Goal: Task Accomplishment & Management: Use online tool/utility

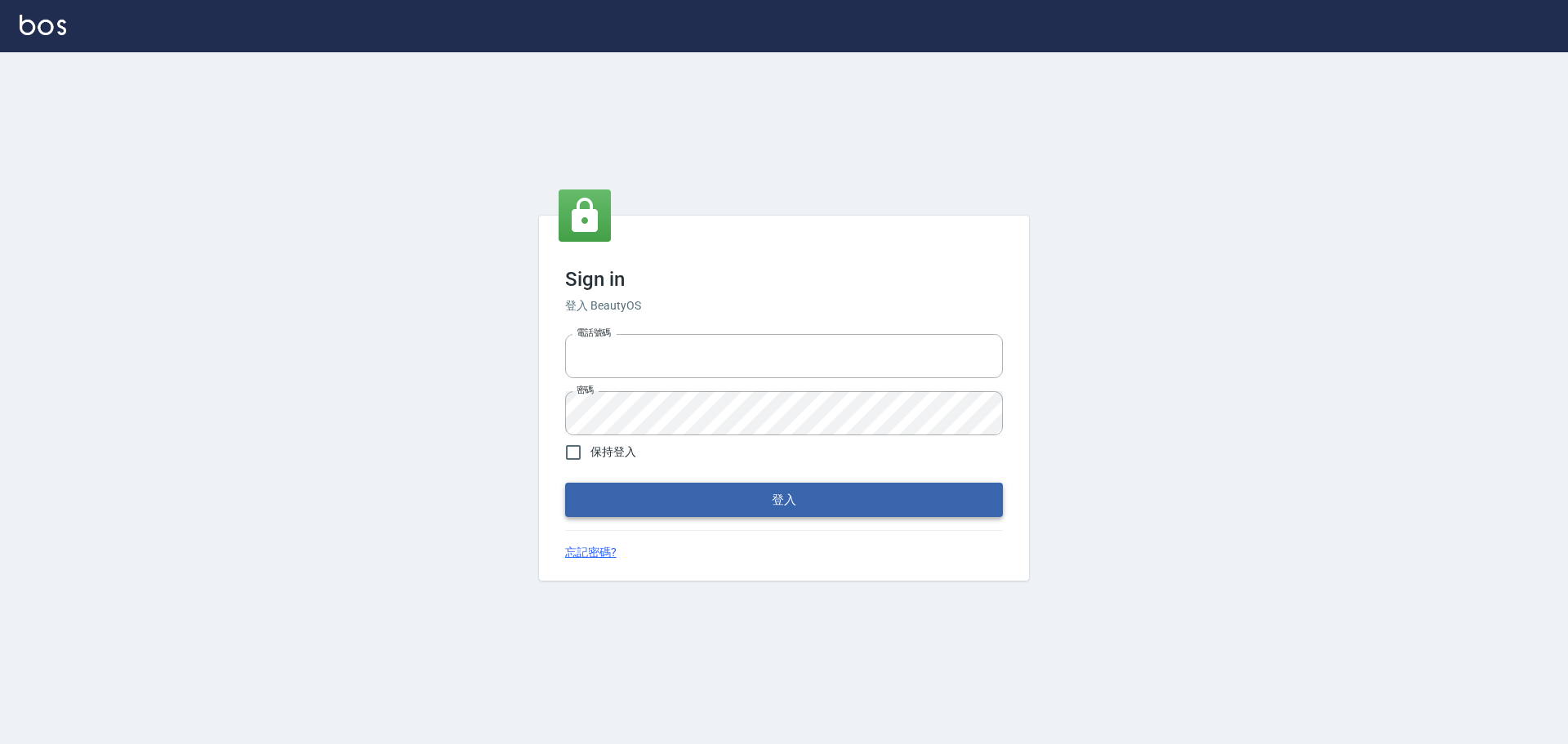
type input "9990001234567"
click at [856, 504] on button "登入" at bounding box center [784, 500] width 438 height 34
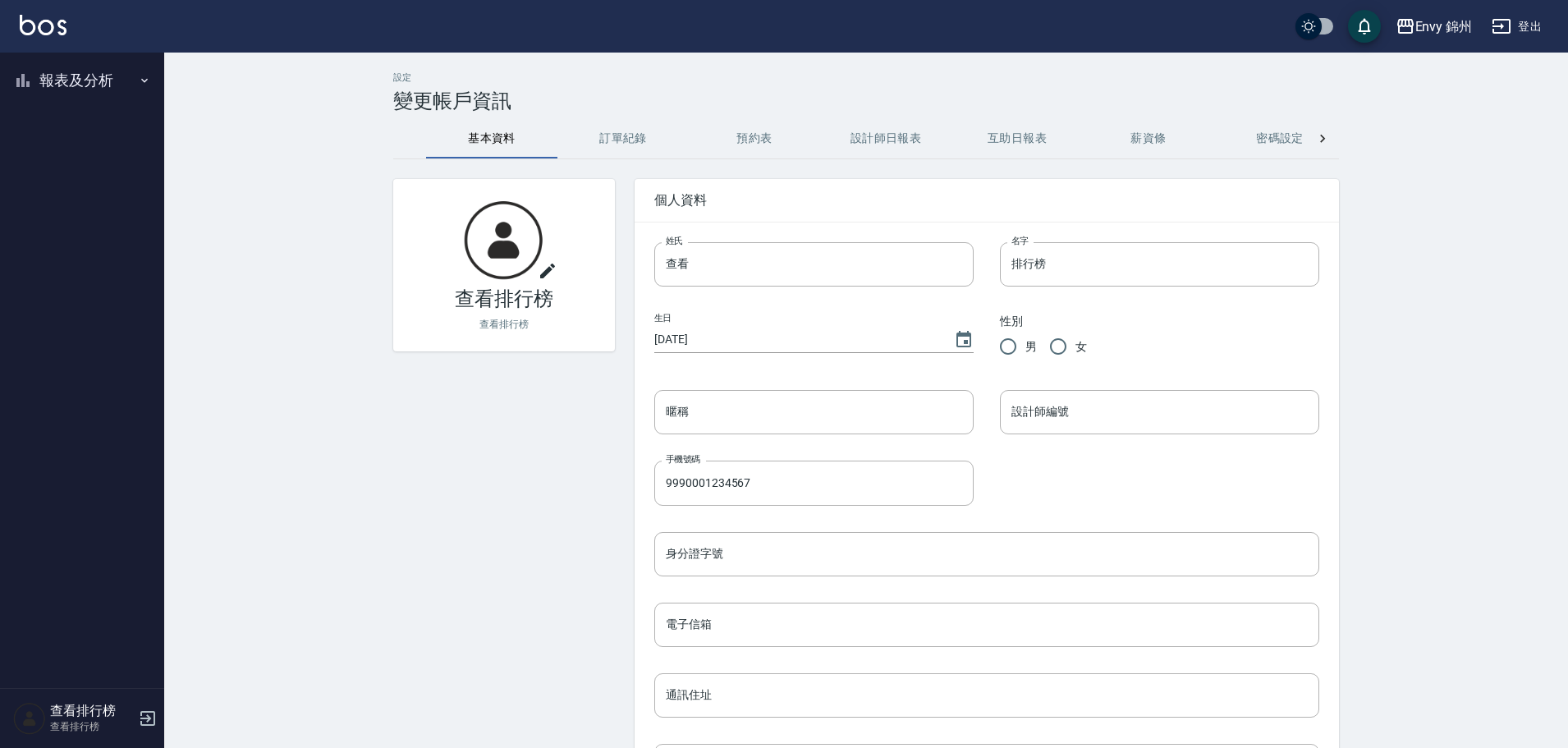
click at [71, 77] on button "報表及分析" at bounding box center [83, 81] width 151 height 43
click at [103, 176] on link "店家排行榜" at bounding box center [83, 165] width 151 height 38
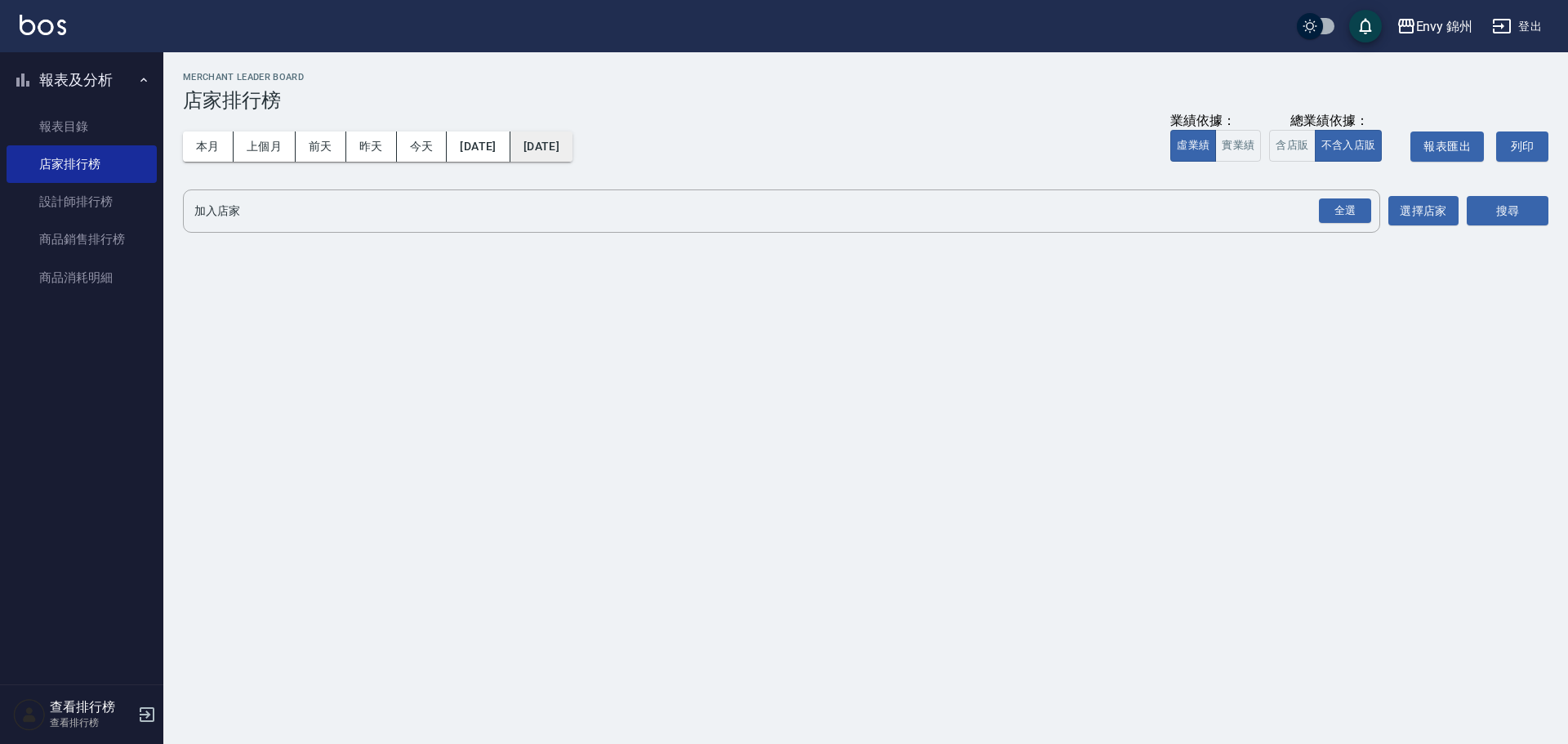
click at [573, 145] on button "[DATE]" at bounding box center [541, 146] width 62 height 30
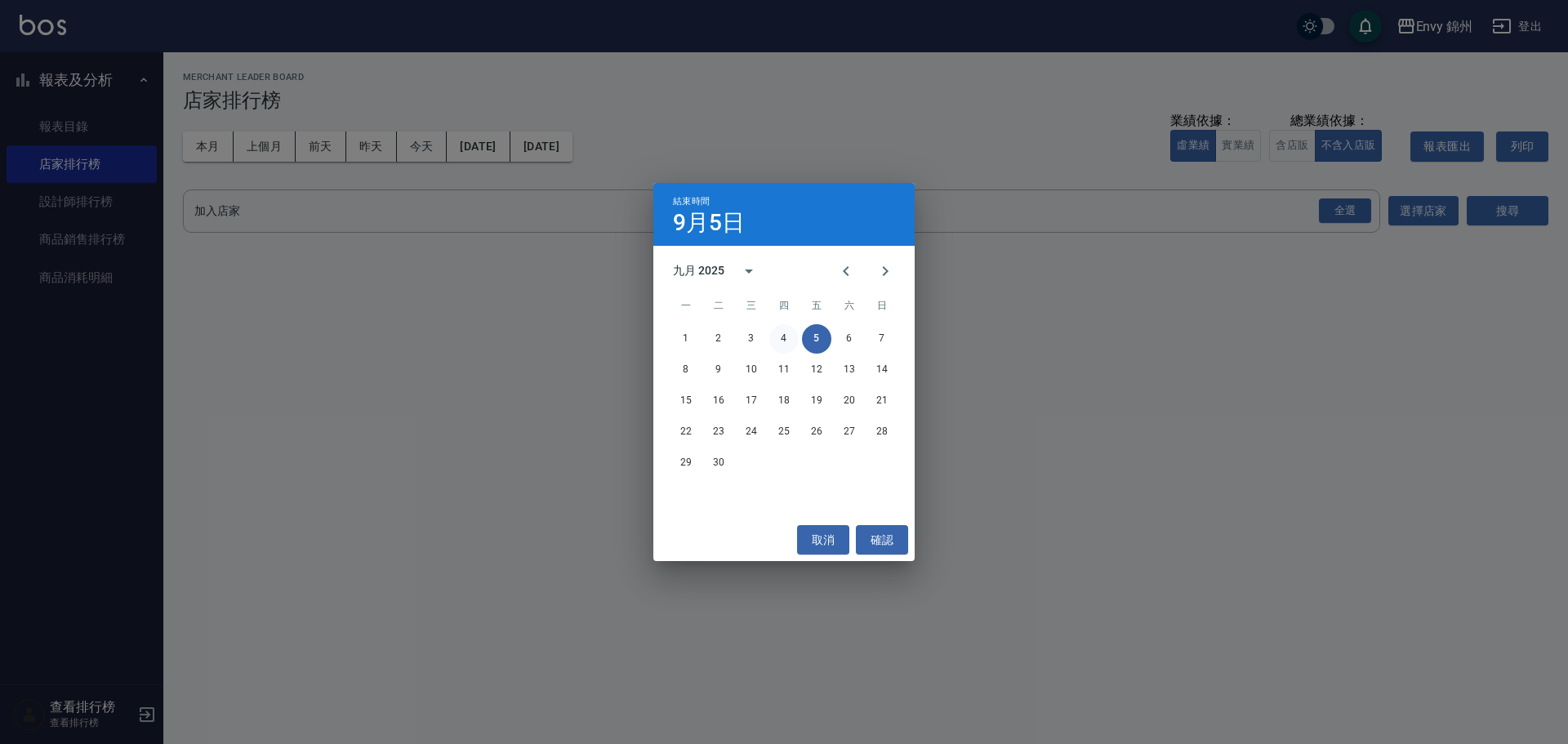
click at [788, 345] on button "4" at bounding box center [784, 339] width 29 height 29
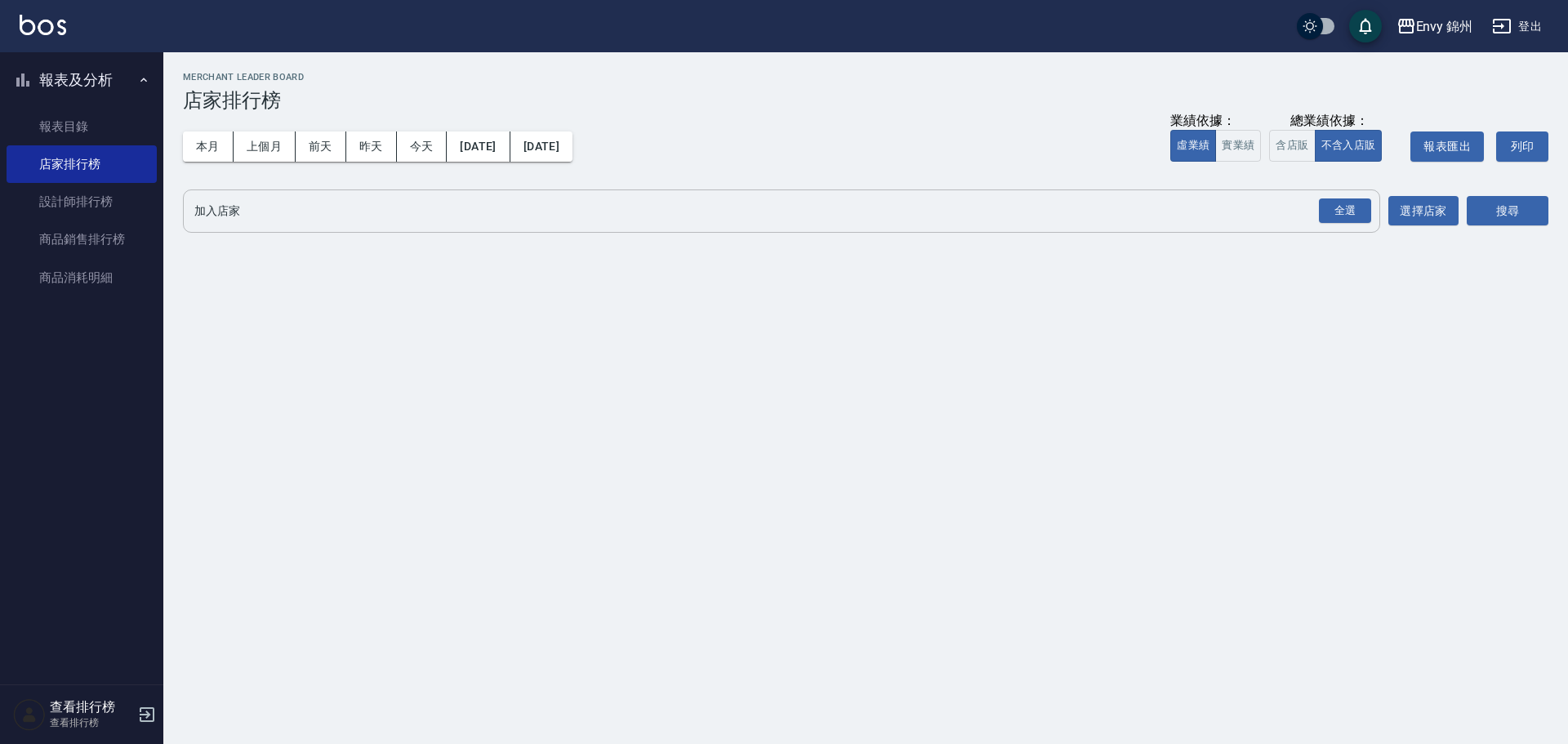
click at [1371, 202] on div "全選" at bounding box center [1344, 211] width 57 height 44
click at [1360, 222] on div "全選" at bounding box center [1344, 211] width 52 height 26
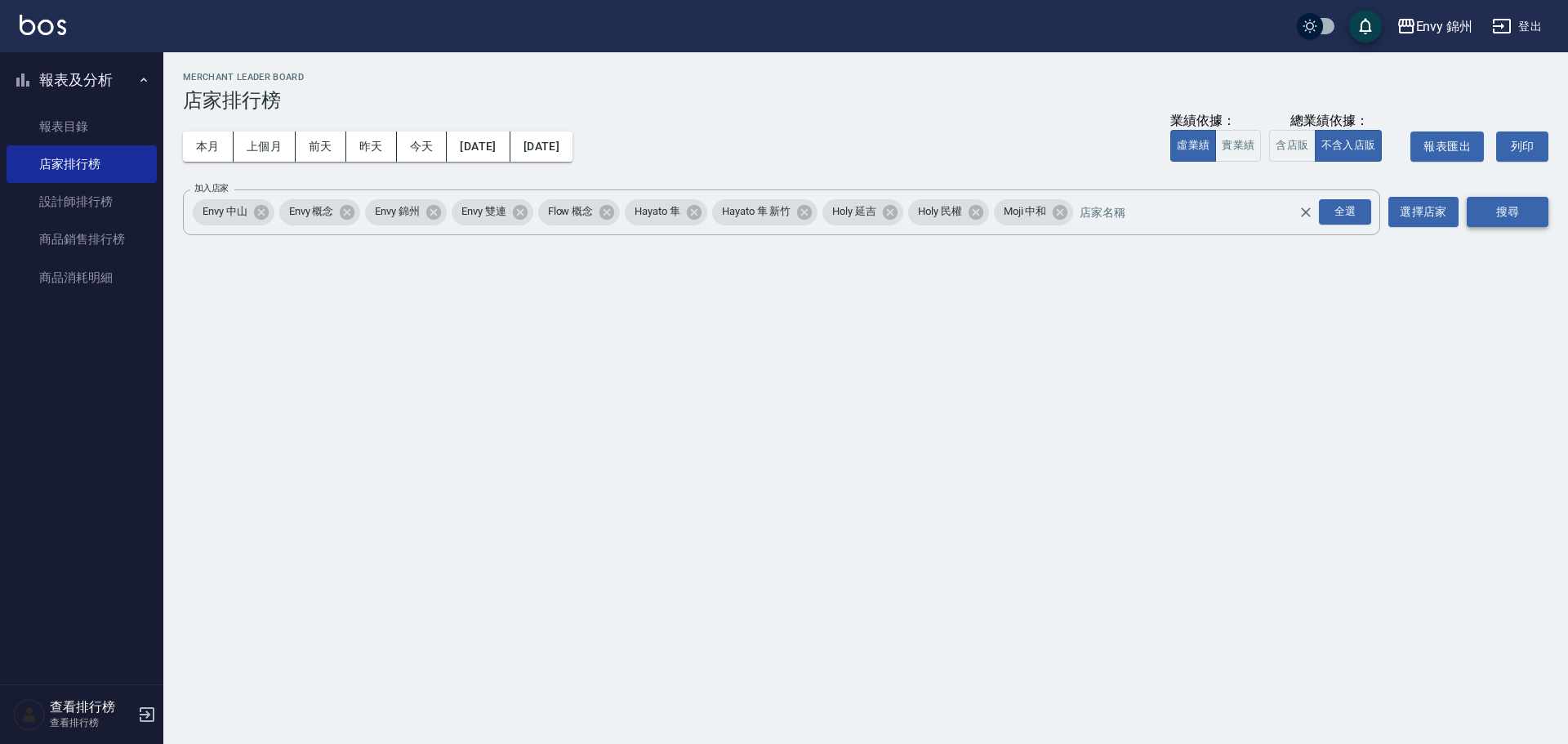
click at [1530, 218] on button "搜尋" at bounding box center [1507, 211] width 81 height 30
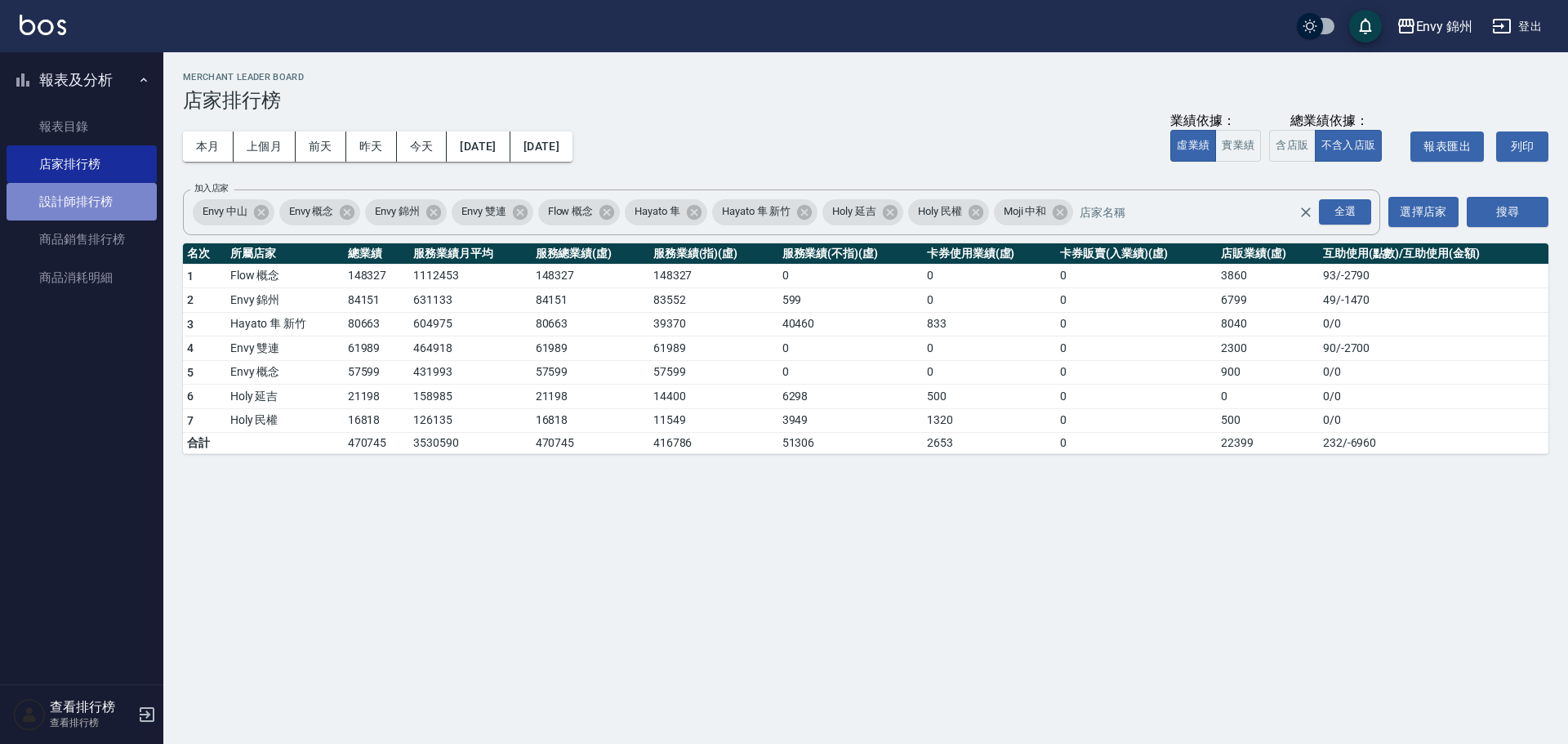
click at [62, 196] on link "設計師排行榜" at bounding box center [82, 202] width 151 height 38
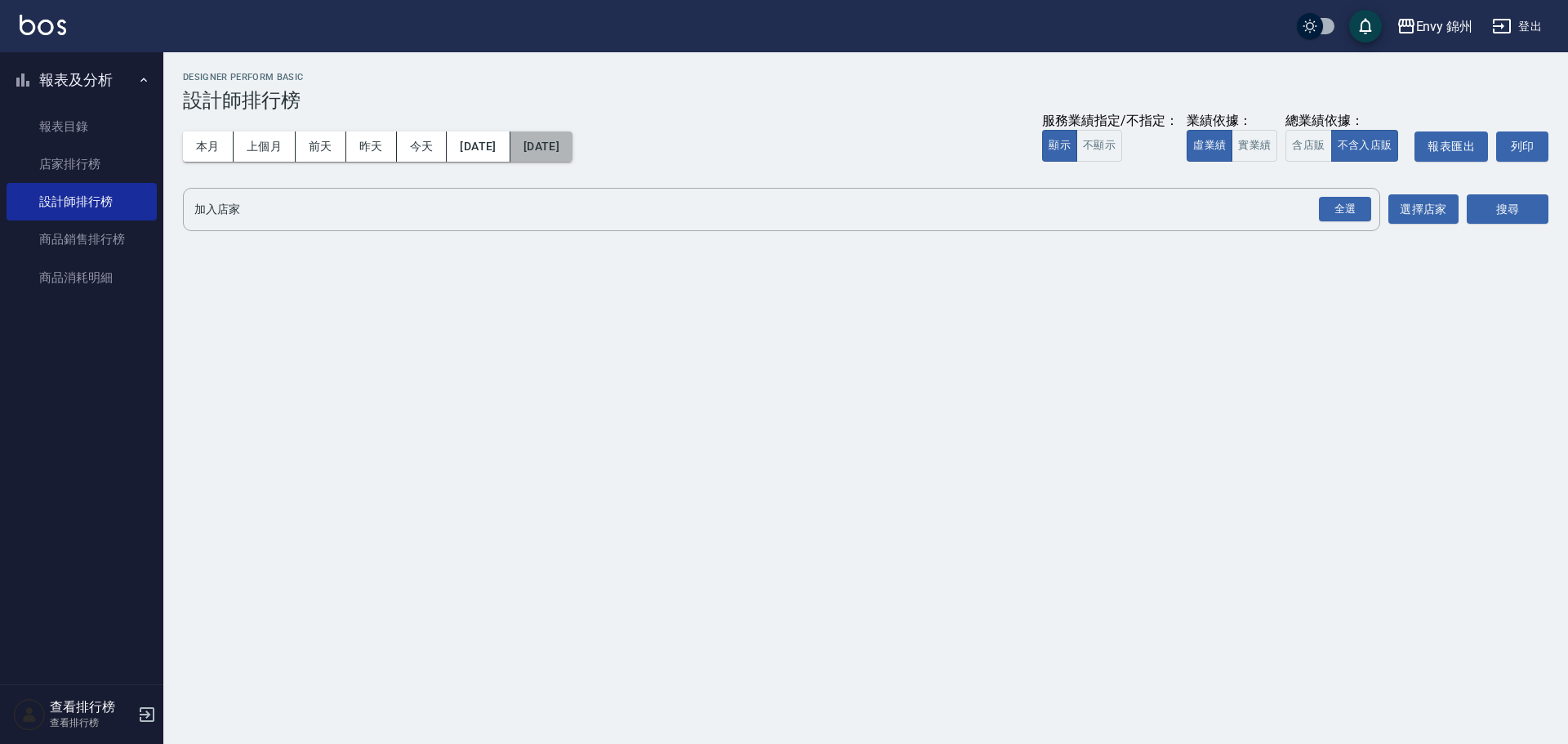
click at [573, 151] on button "[DATE]" at bounding box center [541, 146] width 62 height 30
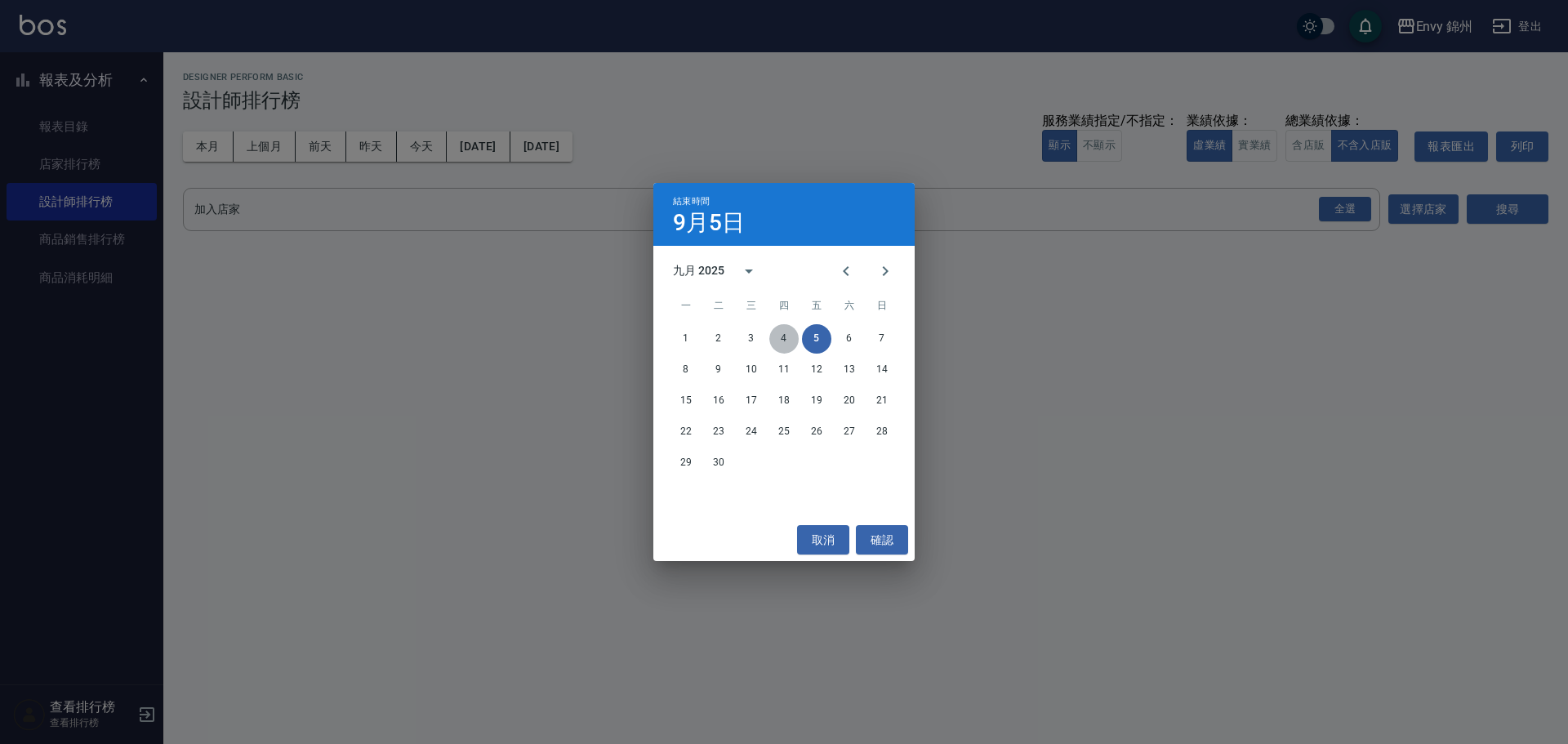
click at [782, 338] on button "4" at bounding box center [784, 339] width 29 height 29
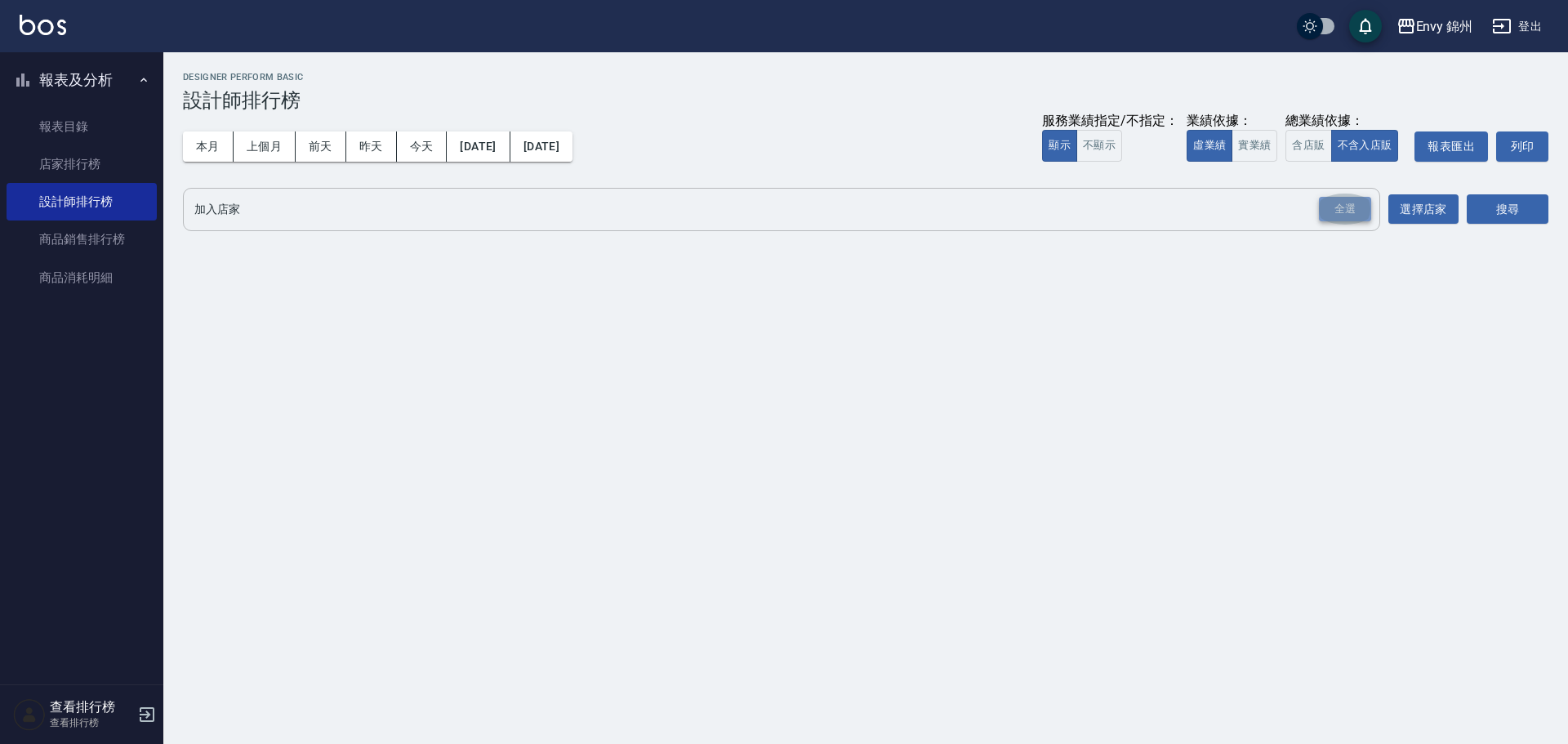
click at [1356, 207] on div "全選" at bounding box center [1344, 210] width 52 height 26
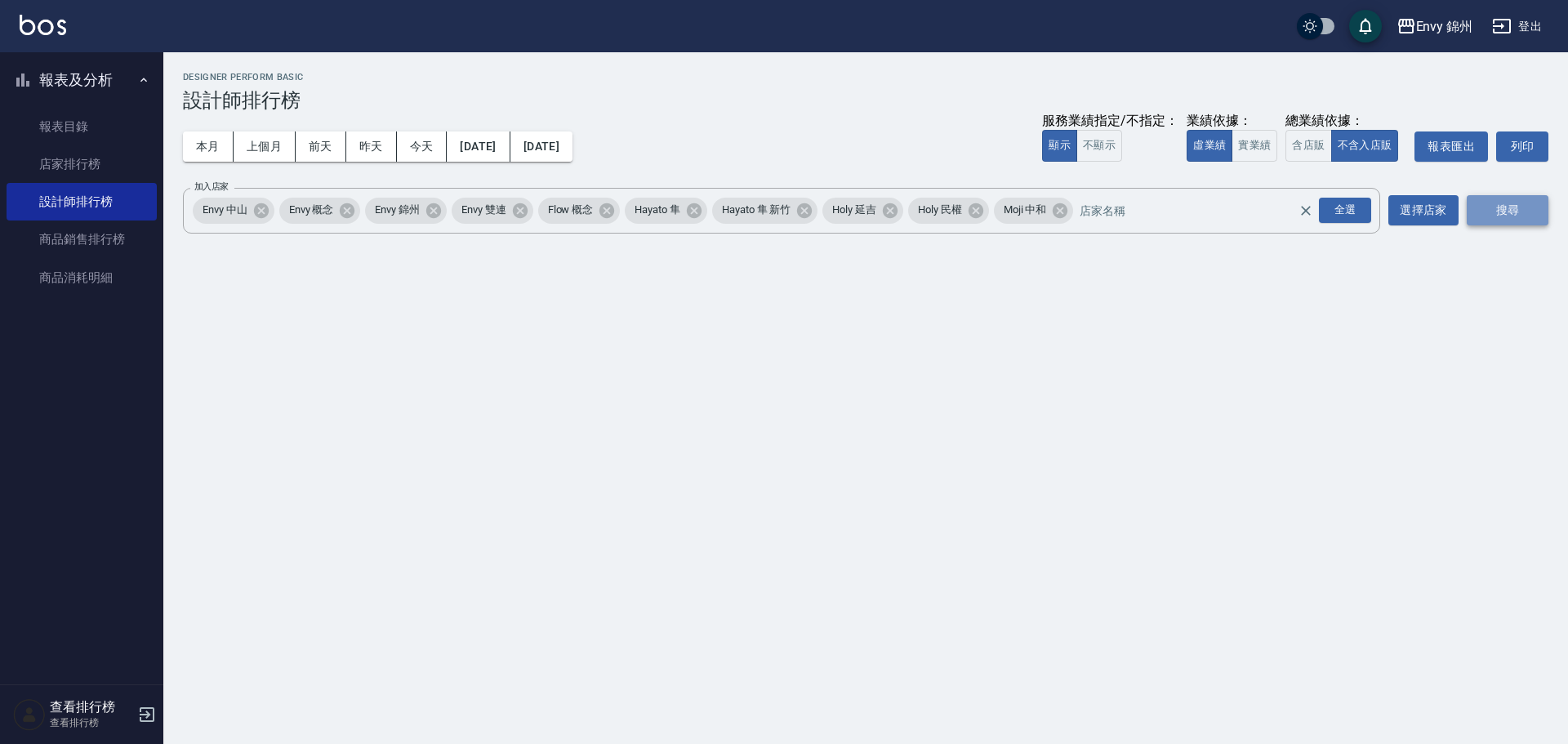
click at [1490, 213] on button "搜尋" at bounding box center [1507, 210] width 81 height 30
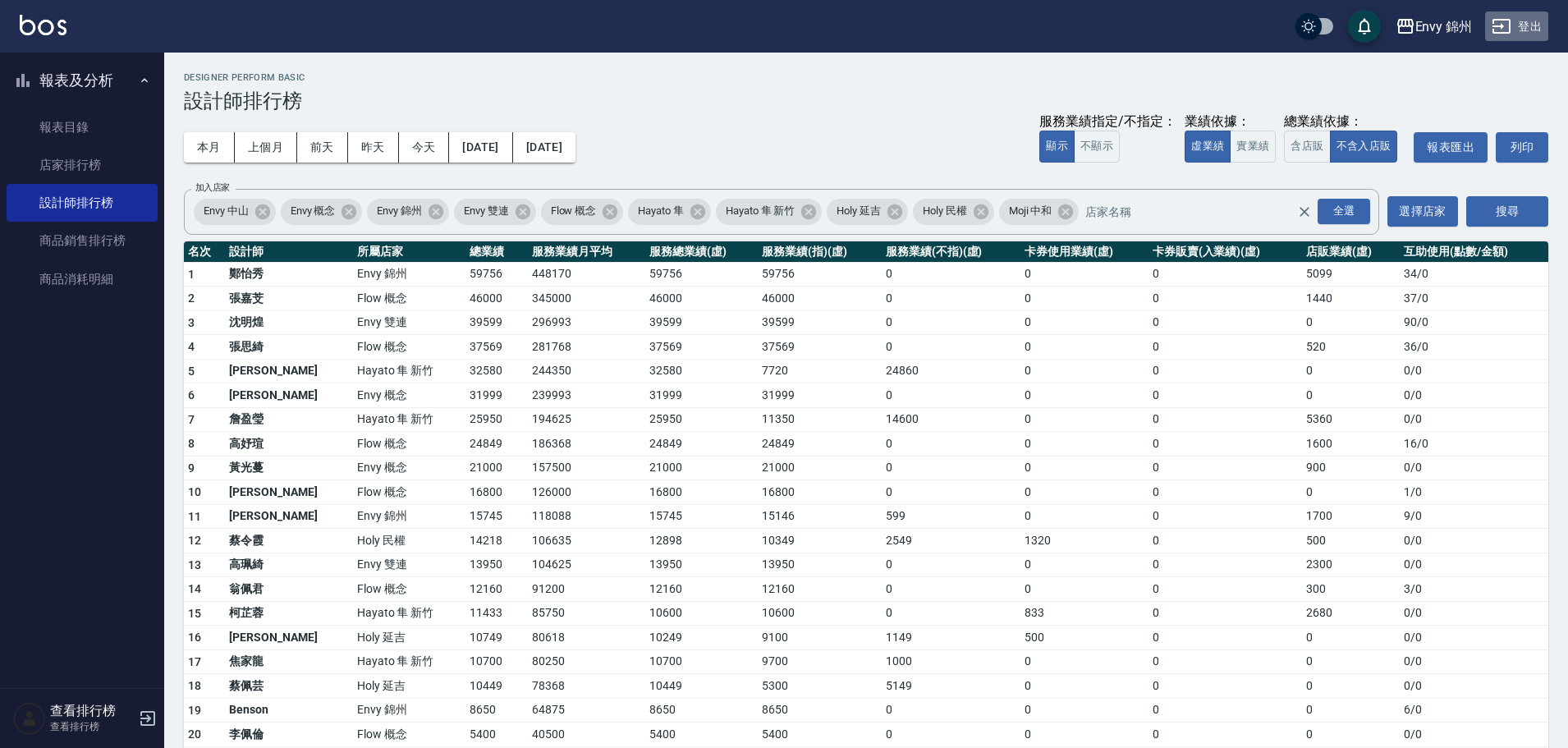
click at [1533, 26] on button "登出" at bounding box center [1516, 26] width 63 height 30
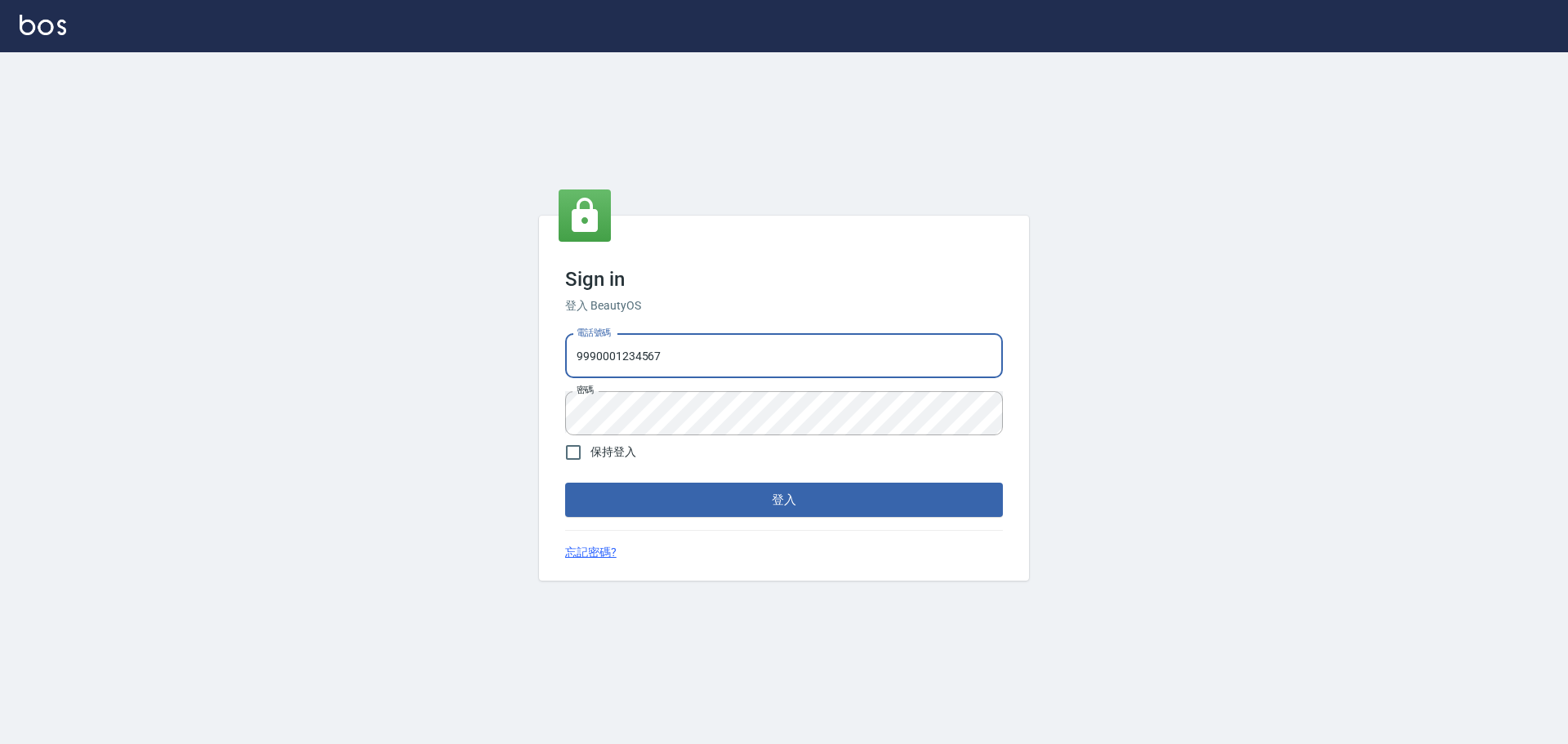
click at [689, 363] on input "9990001234567" at bounding box center [784, 356] width 438 height 45
type input "25153595"
click at [783, 496] on button "登入" at bounding box center [784, 500] width 438 height 34
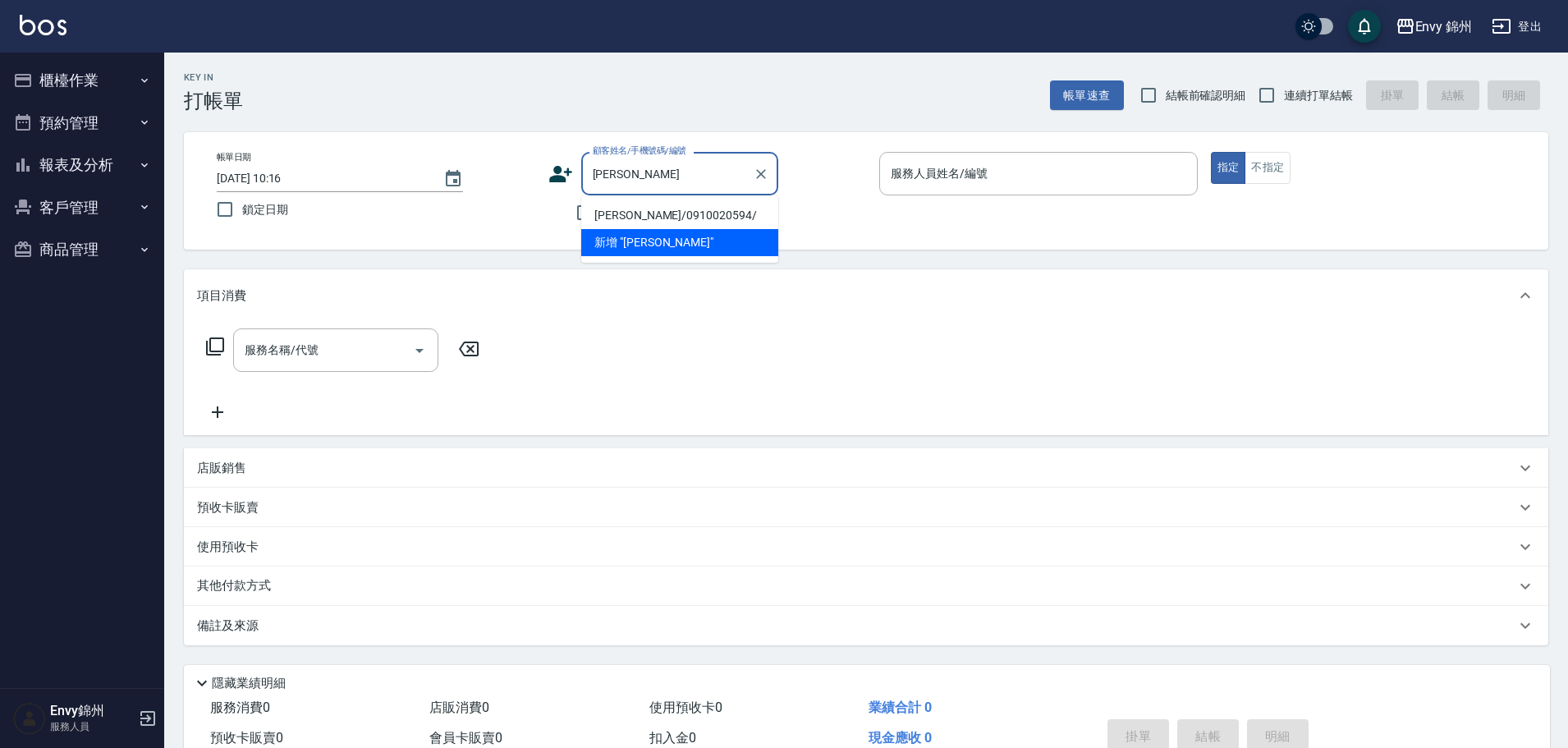
click at [679, 208] on li "邱心瑜/0910020594/" at bounding box center [679, 215] width 197 height 27
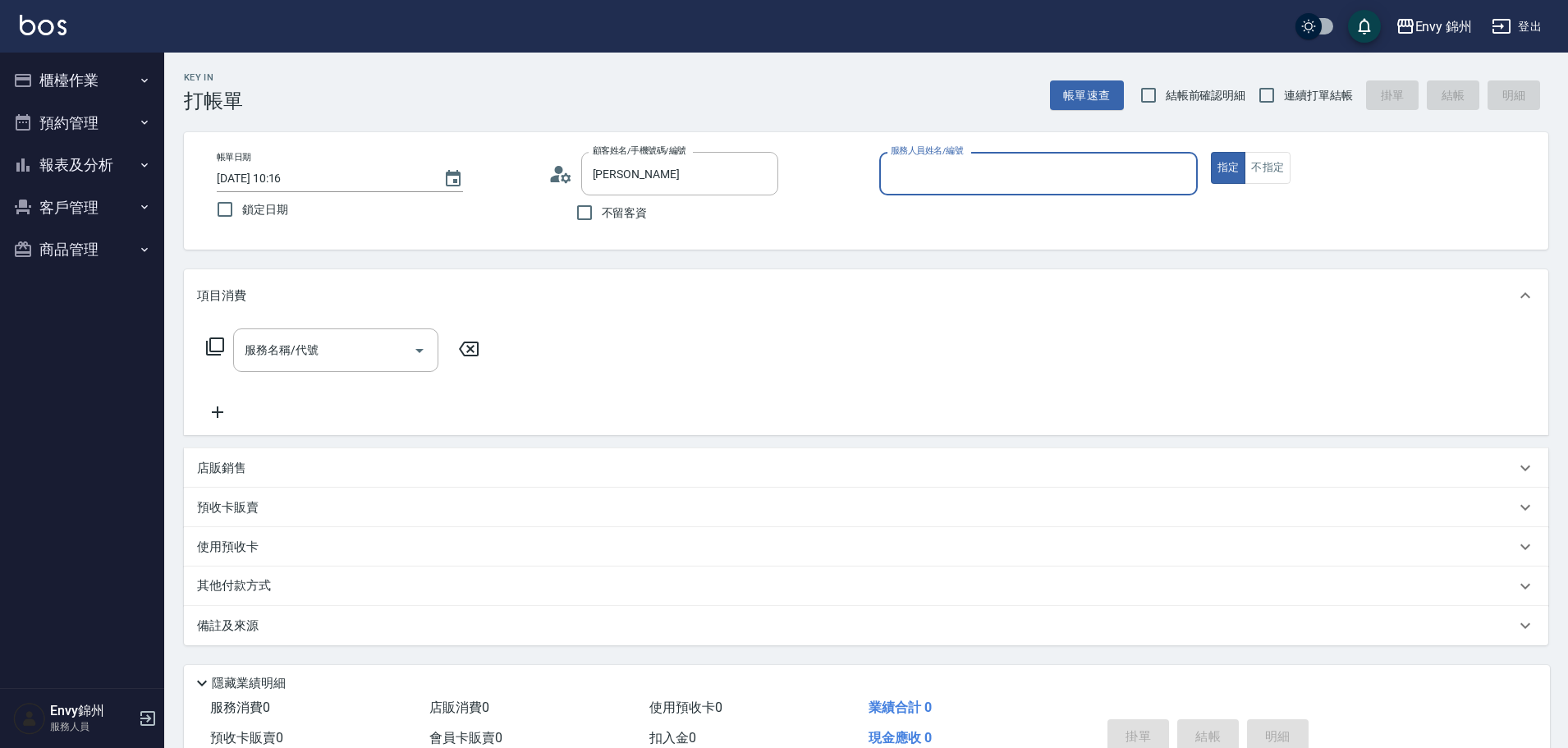
type input "邱心瑜/0910020594/"
type input "Annie-A"
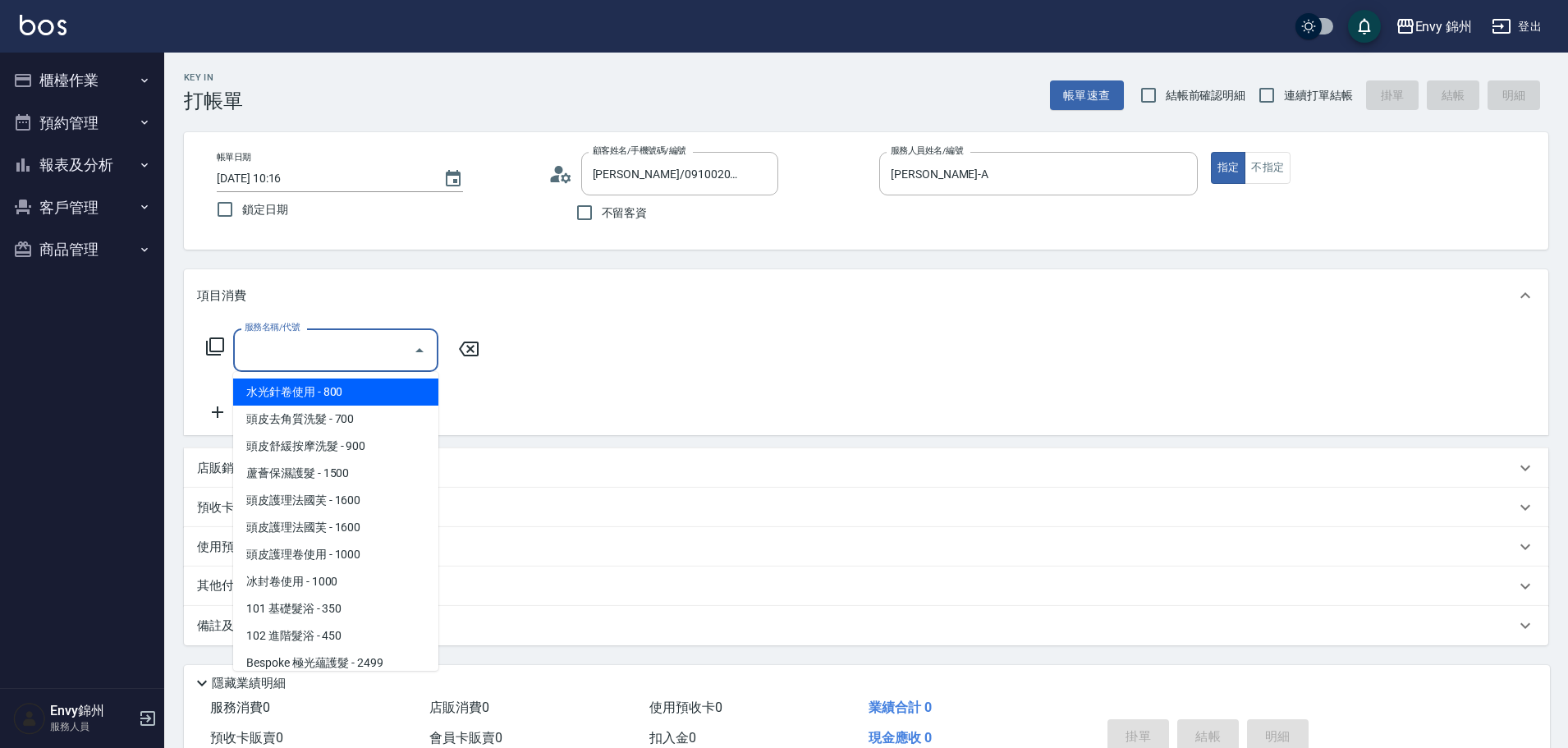
click at [355, 358] on input "服務名稱/代號" at bounding box center [323, 349] width 166 height 28
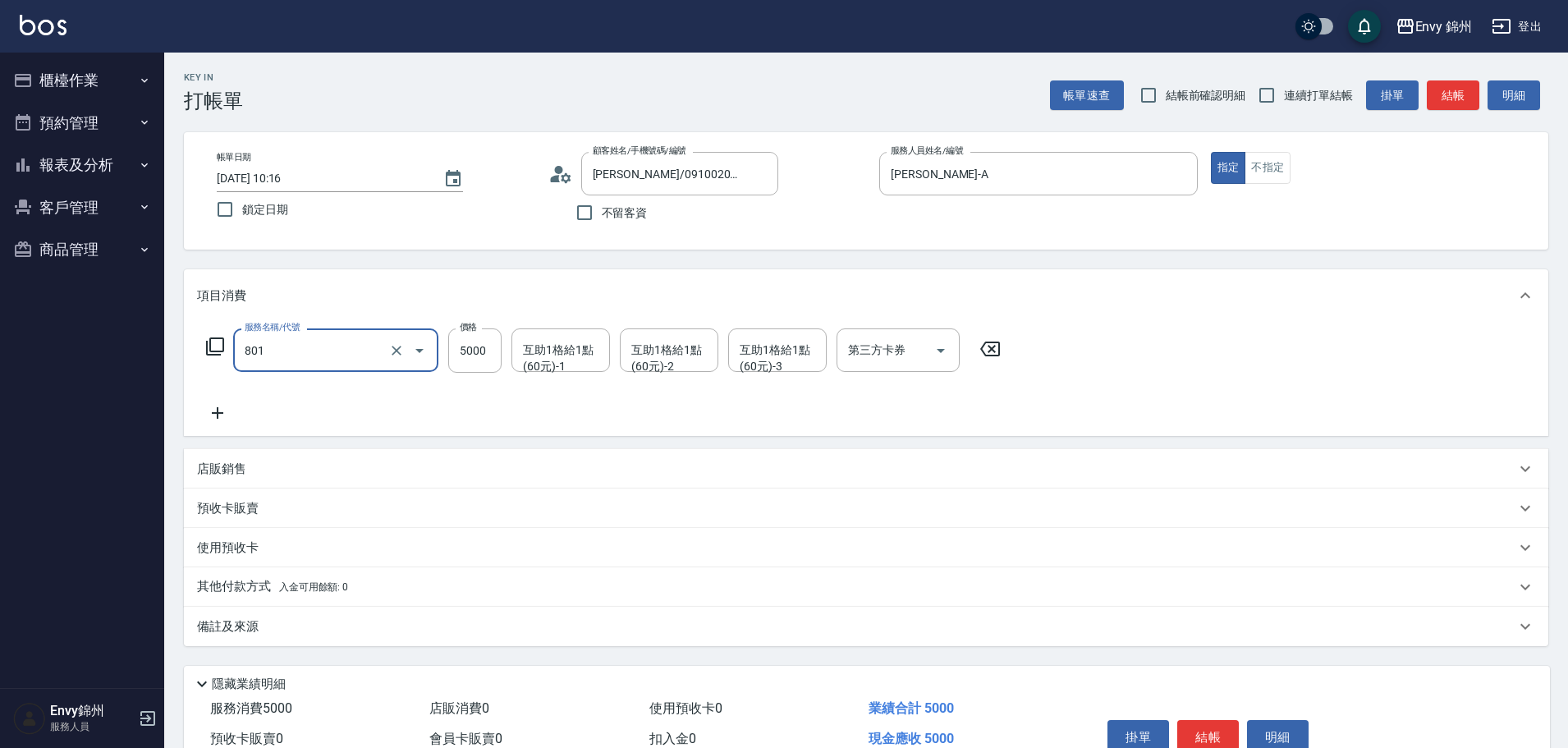
type input "801 接髮(801)"
type input "38000"
click at [219, 419] on icon at bounding box center [218, 412] width 41 height 20
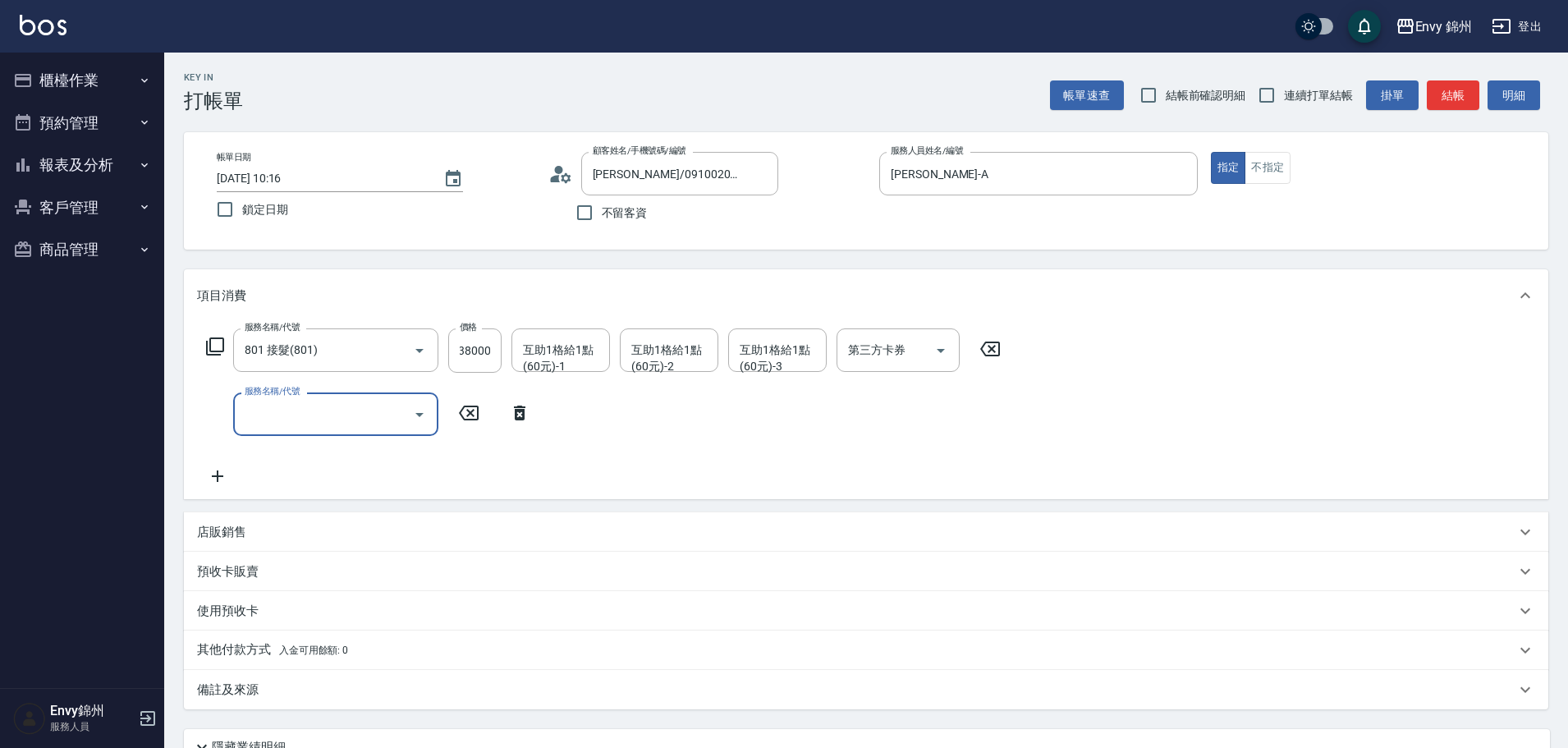
scroll to position [0, 0]
type input "801 接髮(801)"
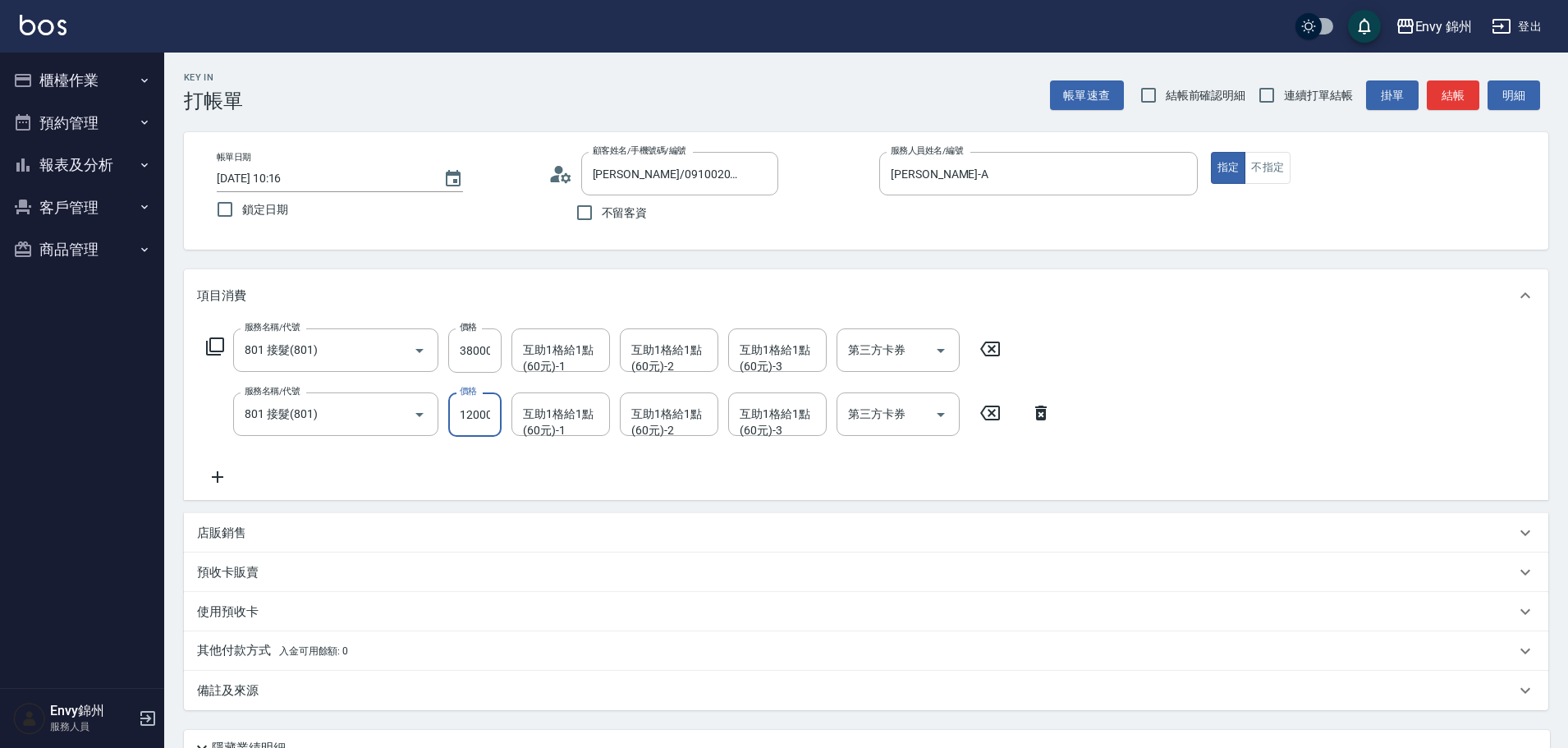
scroll to position [0, 2]
type input "12000"
click at [382, 691] on div "備註及來源" at bounding box center [866, 690] width 1364 height 40
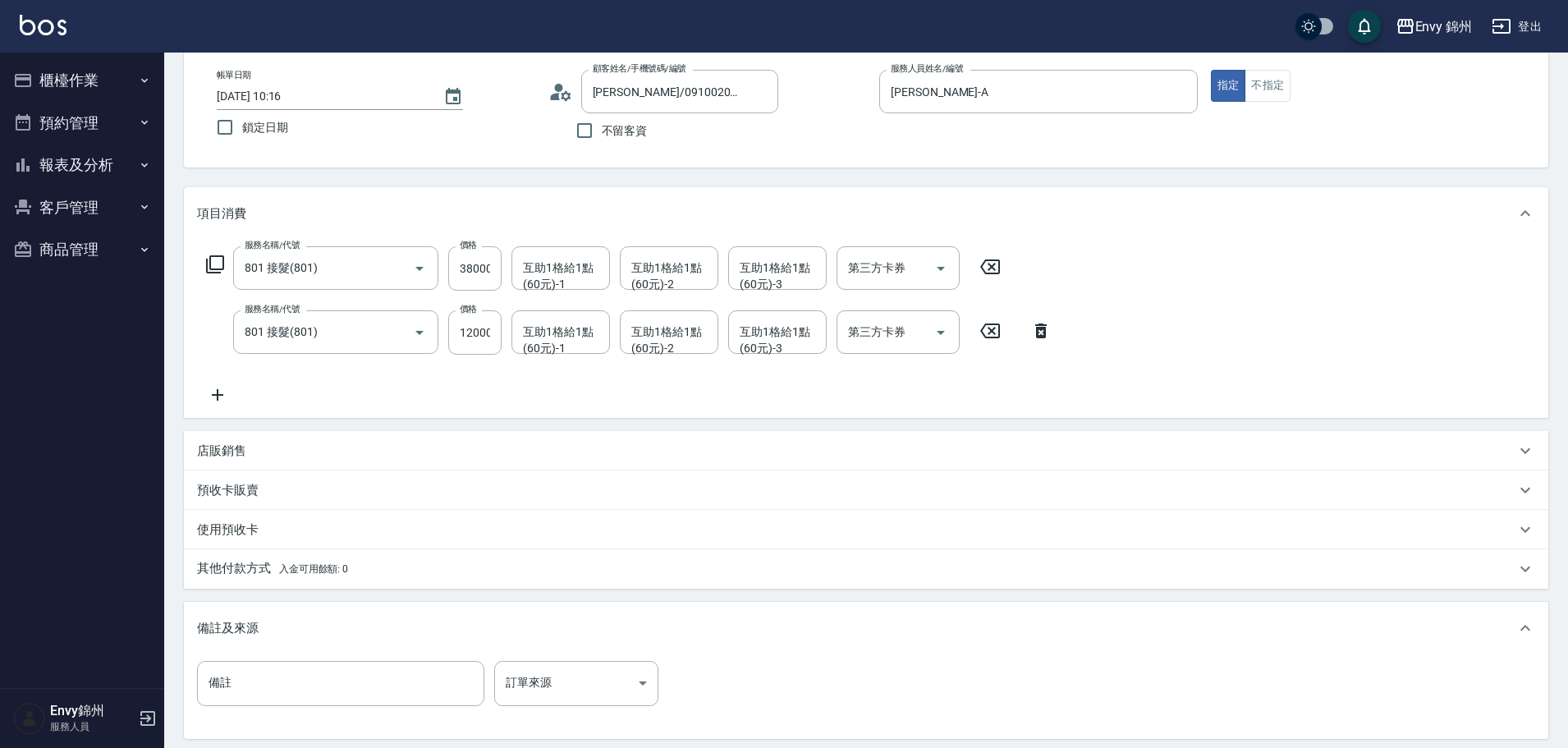
scroll to position [164, 0]
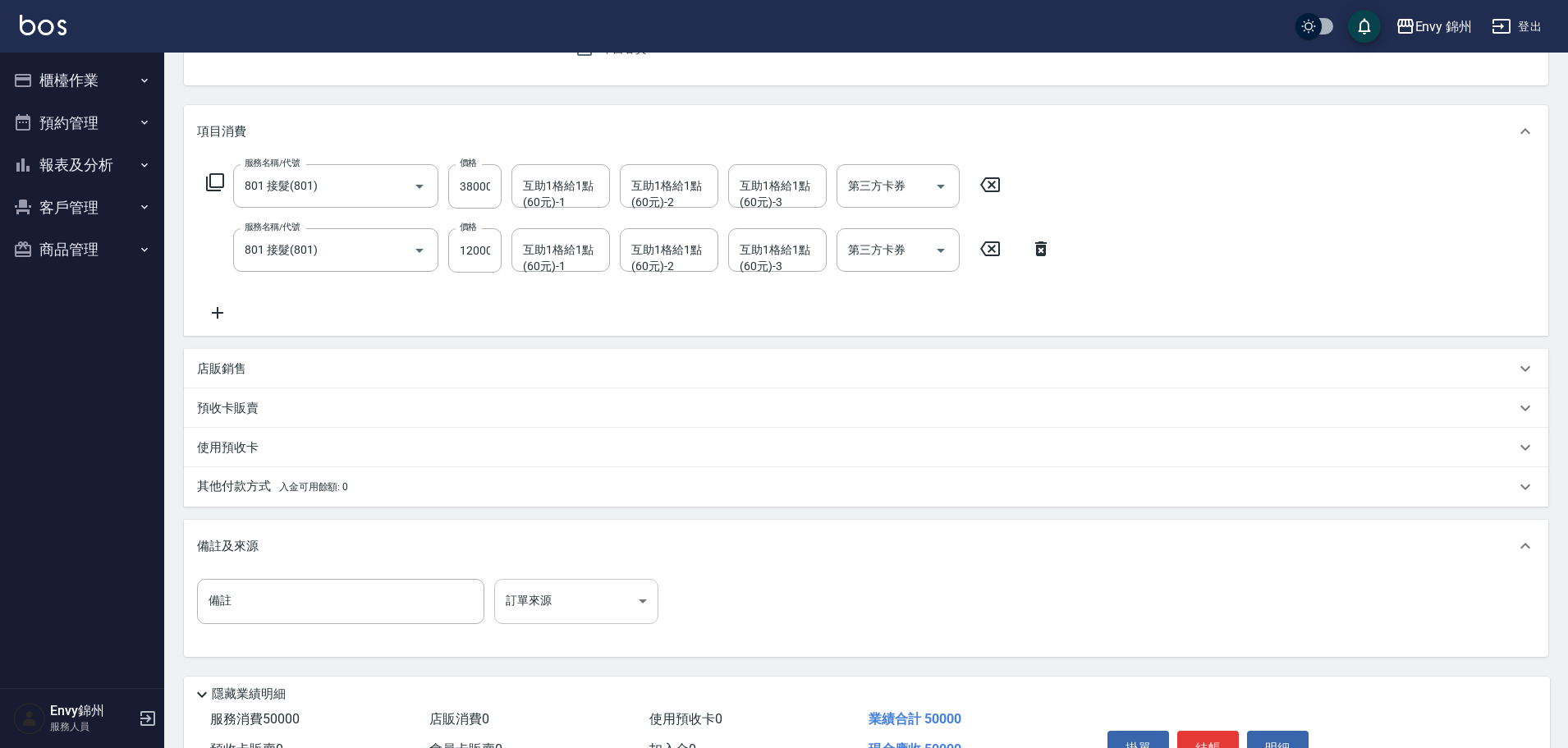
click at [578, 605] on body "Envy 錦州 登出 櫃檯作業 打帳單 帳單列表 現金收支登錄 材料自購登錄 每日結帳 排班表 現場電腦打卡 預約管理 預約管理 單日預約紀錄 單週預約紀錄 …" at bounding box center [784, 335] width 1568 height 999
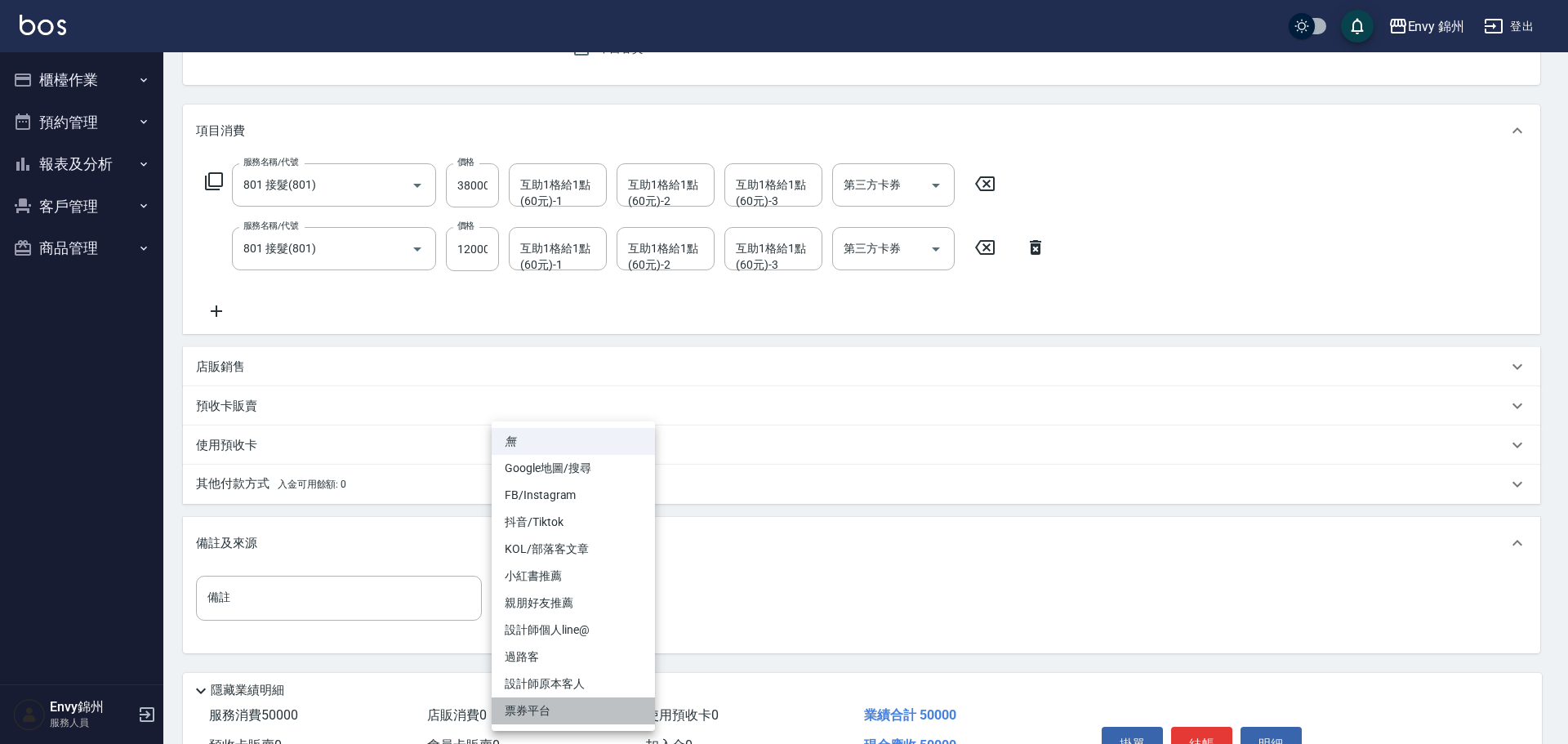
click at [619, 697] on ul "無 Google地圖/搜尋 FB/Instagram 抖音/Tiktok KOL/部落客文章 小紅書推薦 親朋好友推薦 設計師個人line@ 過路客 設計師原…" at bounding box center [573, 576] width 164 height 310
click at [612, 686] on li "設計師原本客人" at bounding box center [573, 683] width 164 height 27
type input "設計師原本客人"
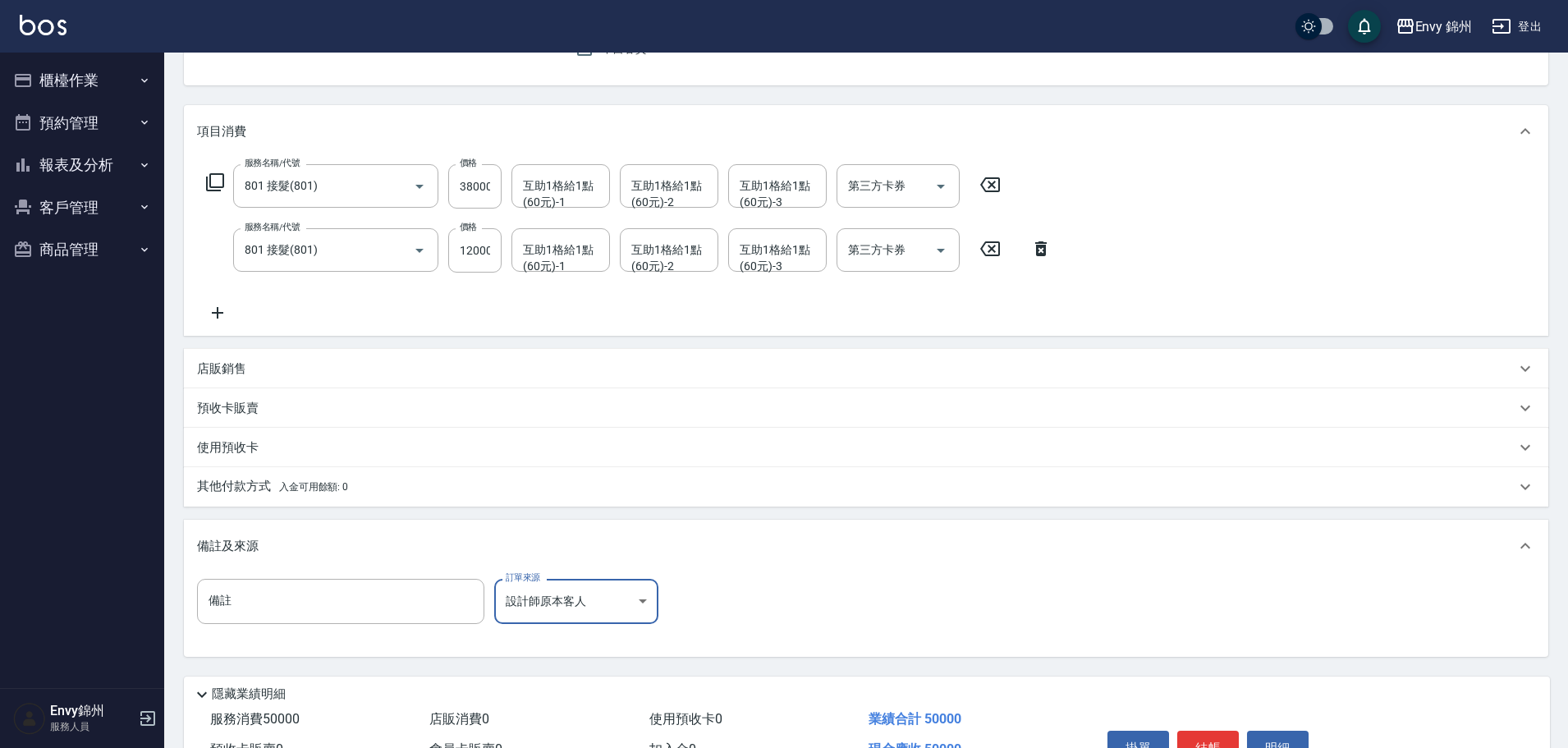
scroll to position [258, 0]
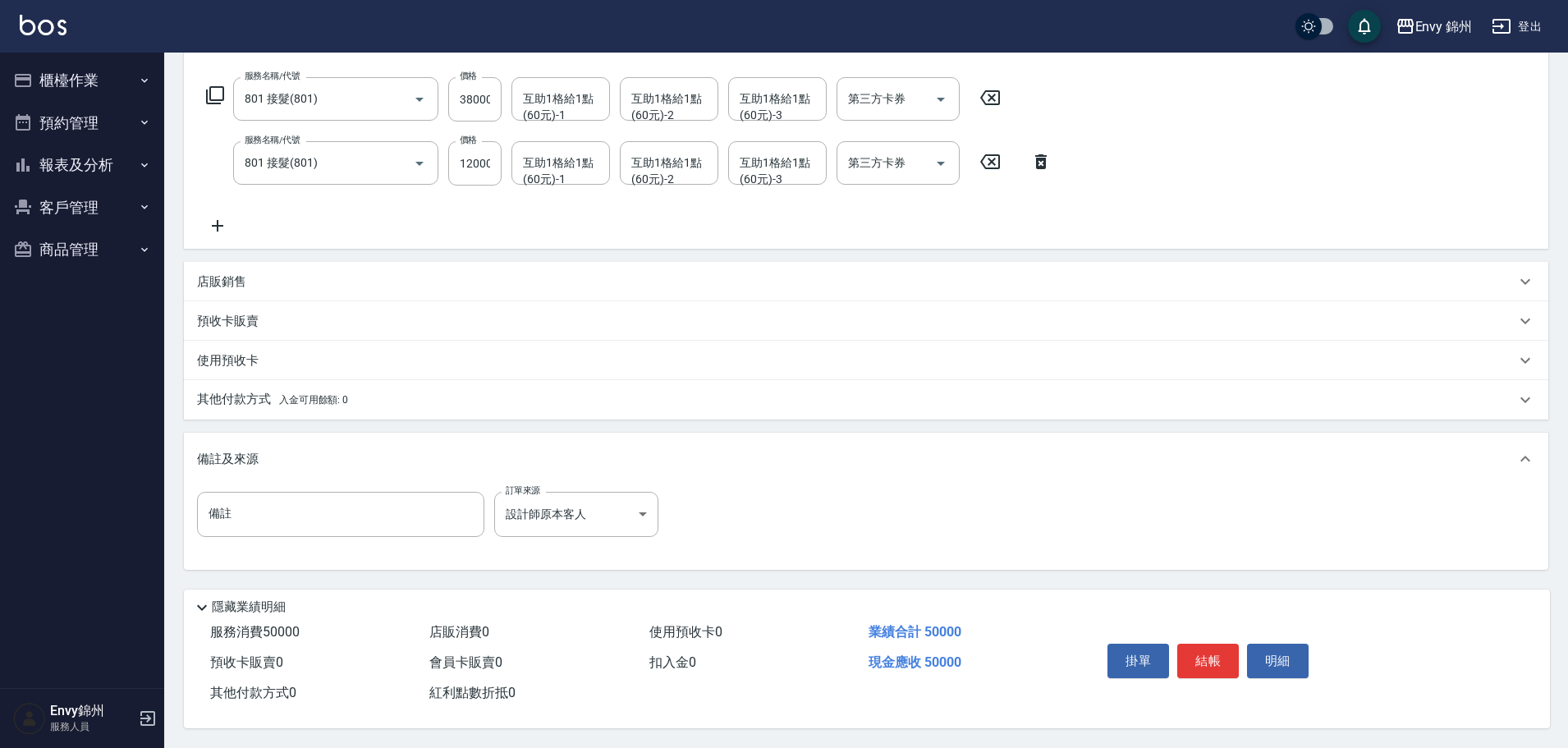
click at [1243, 657] on div "掛單 結帳 明細" at bounding box center [1207, 663] width 214 height 52
click at [1238, 655] on button "結帳" at bounding box center [1208, 661] width 62 height 34
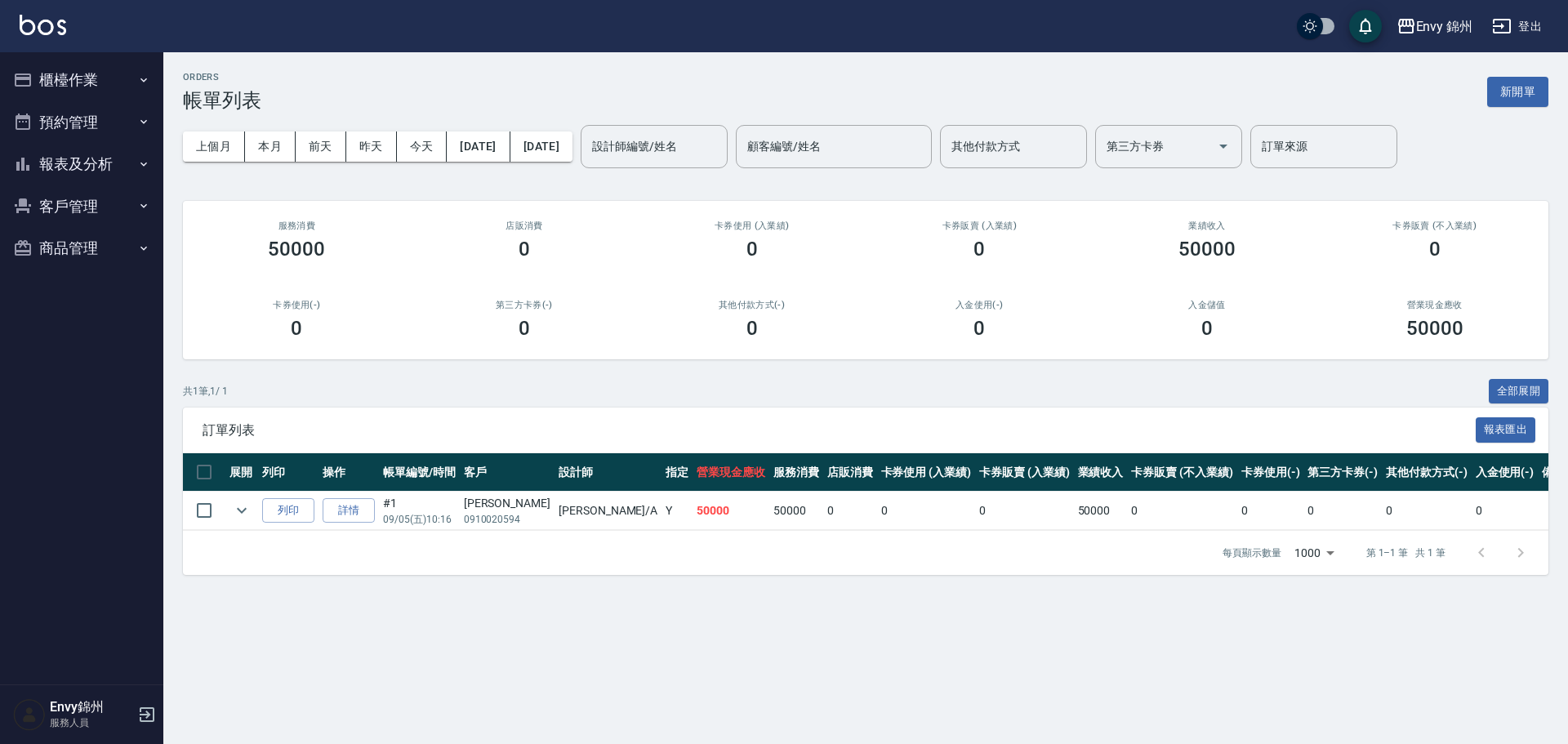
click at [51, 83] on button "櫃檯作業" at bounding box center [82, 80] width 151 height 43
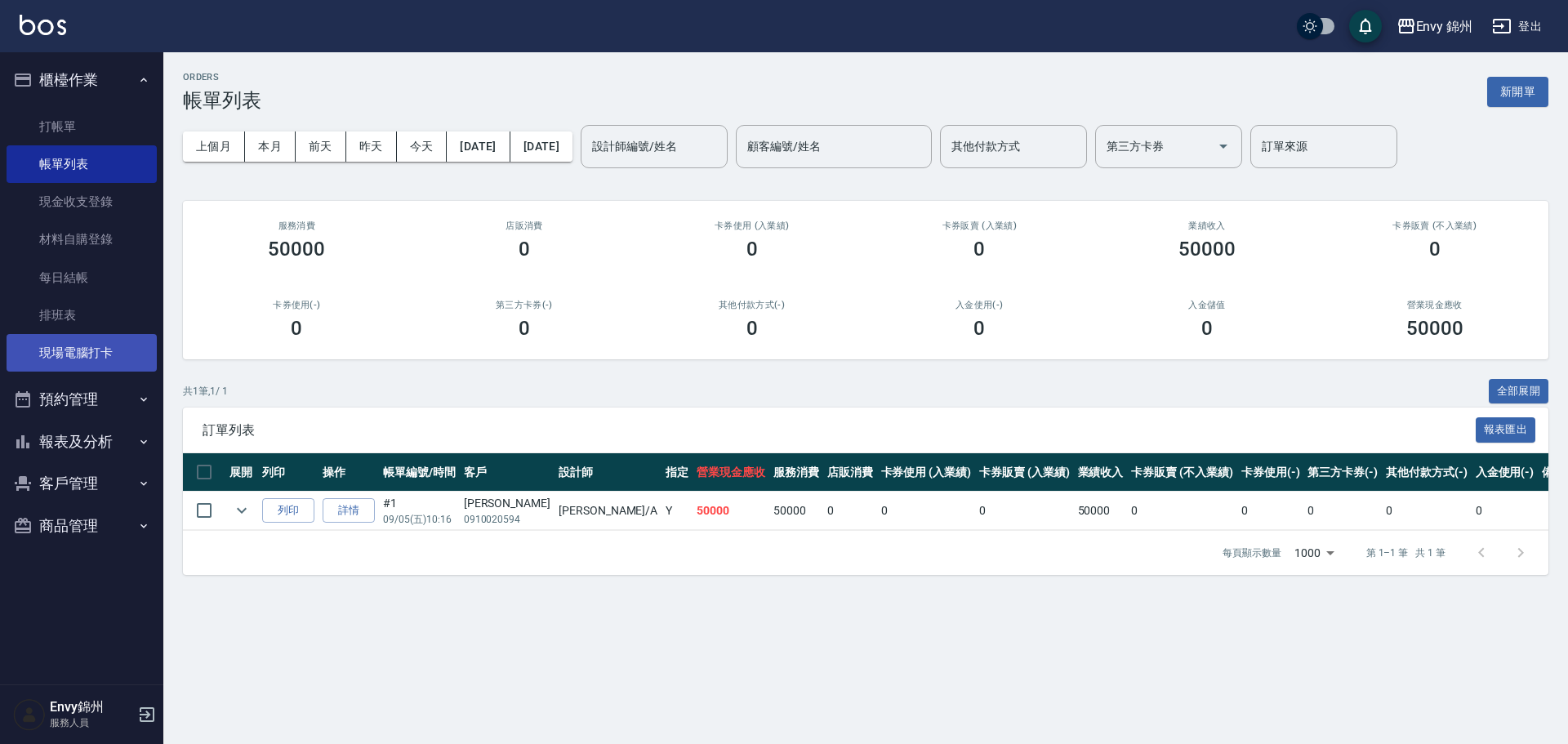
click at [117, 336] on link "現場電腦打卡" at bounding box center [82, 353] width 151 height 38
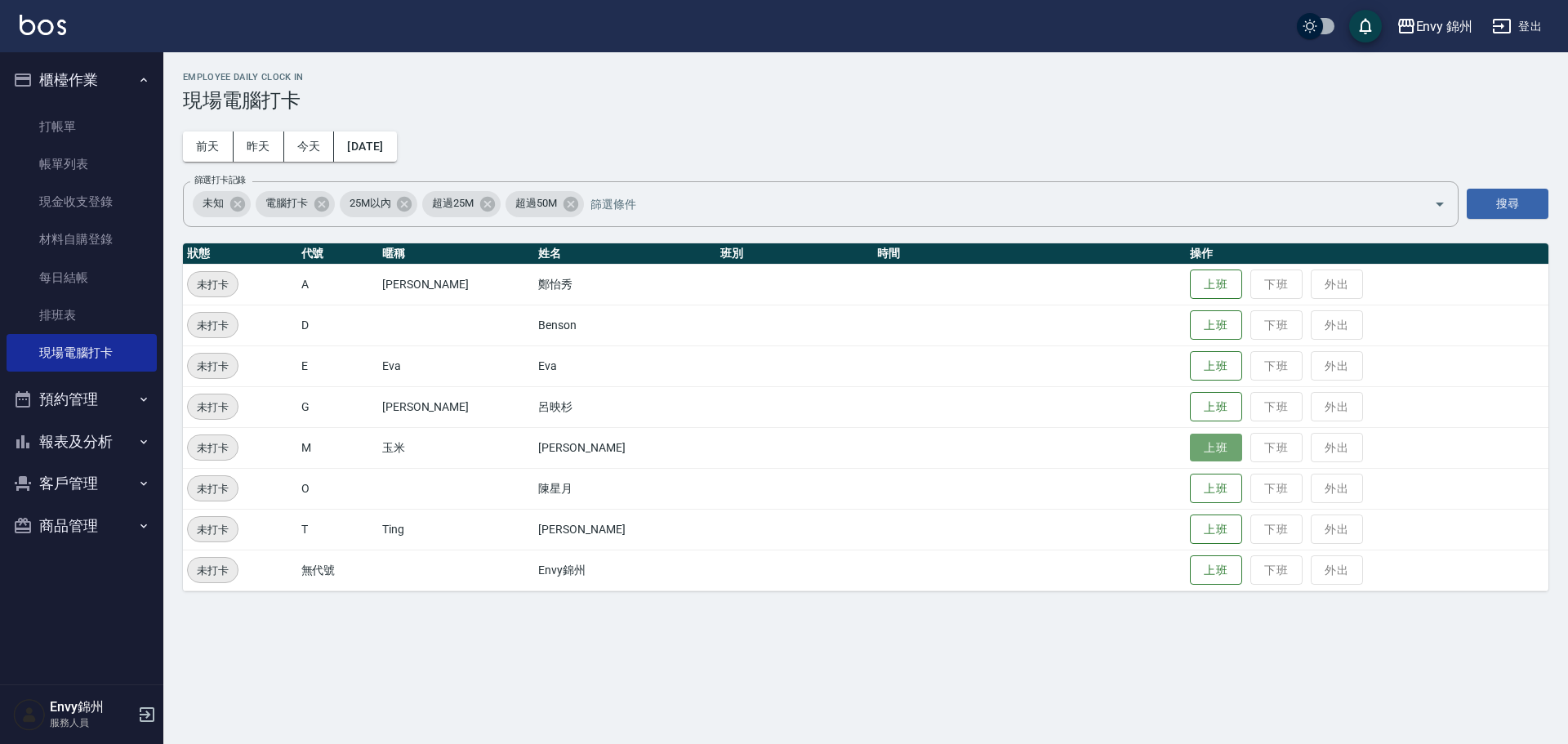
click at [1190, 453] on button "上班" at bounding box center [1216, 447] width 52 height 28
click at [1541, 21] on button "登出" at bounding box center [1517, 26] width 63 height 30
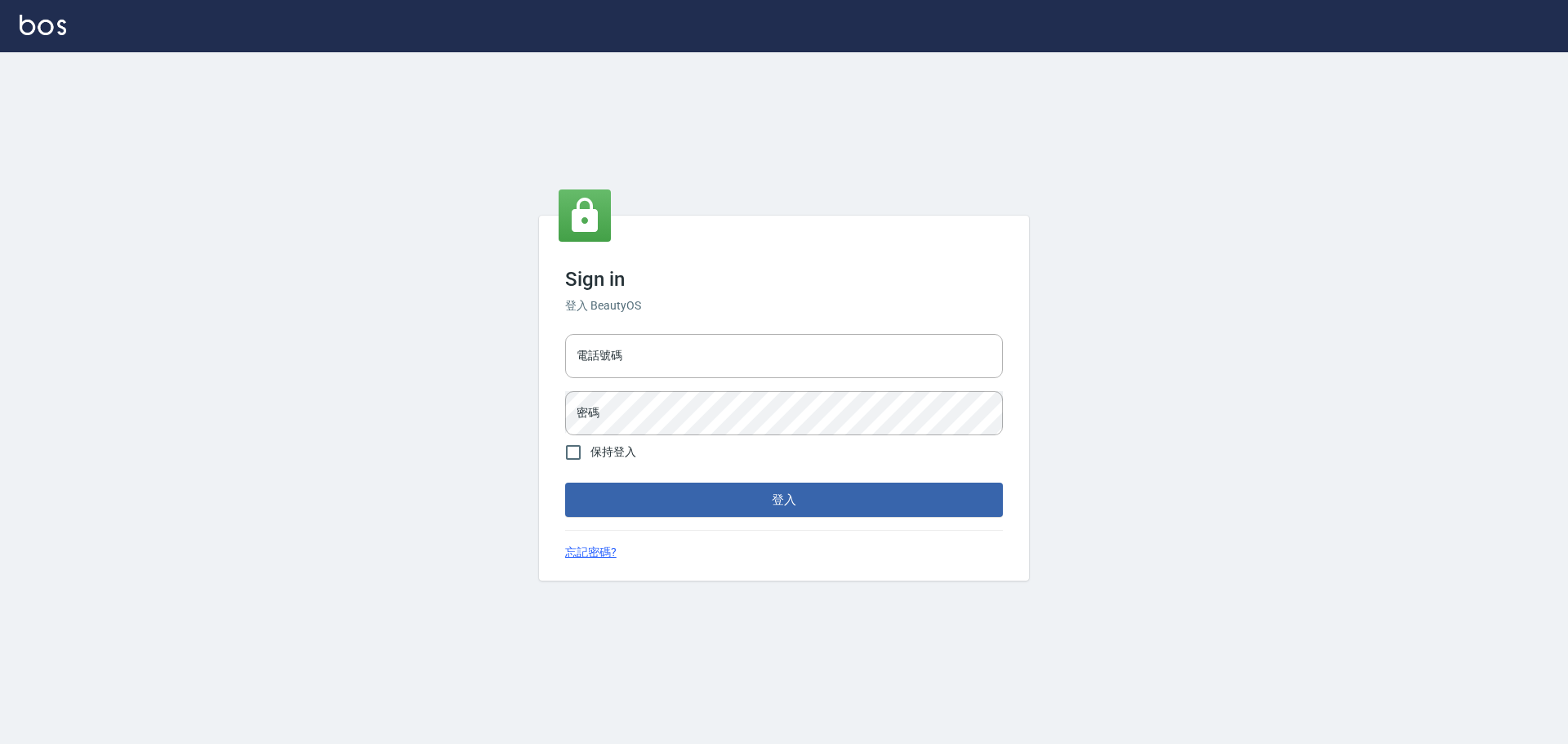
type input "25153595"
type input "9990001234567"
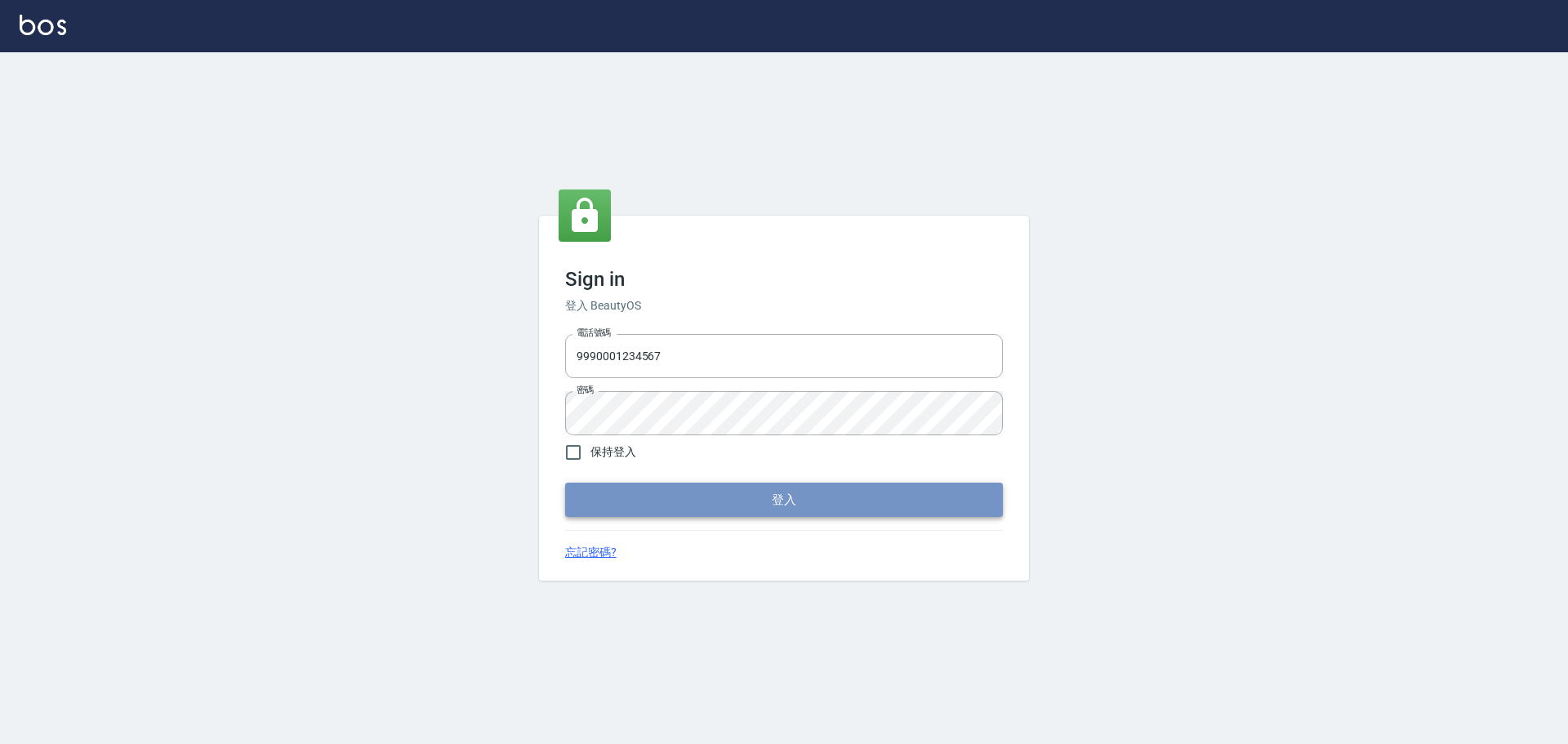
click at [812, 502] on button "登入" at bounding box center [784, 500] width 438 height 34
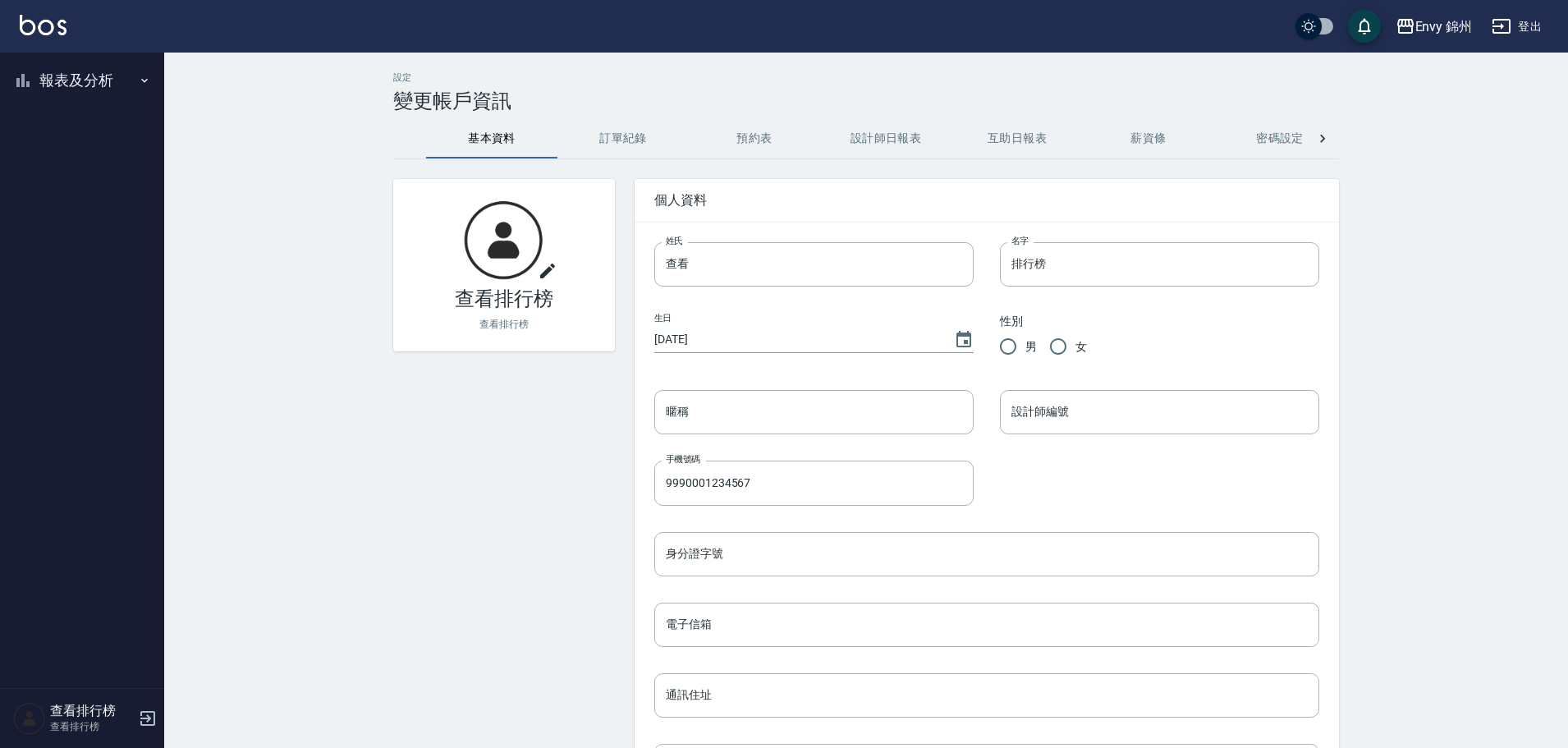
click at [67, 85] on button "報表及分析" at bounding box center [83, 81] width 151 height 43
click at [97, 167] on link "店家排行榜" at bounding box center [83, 165] width 151 height 38
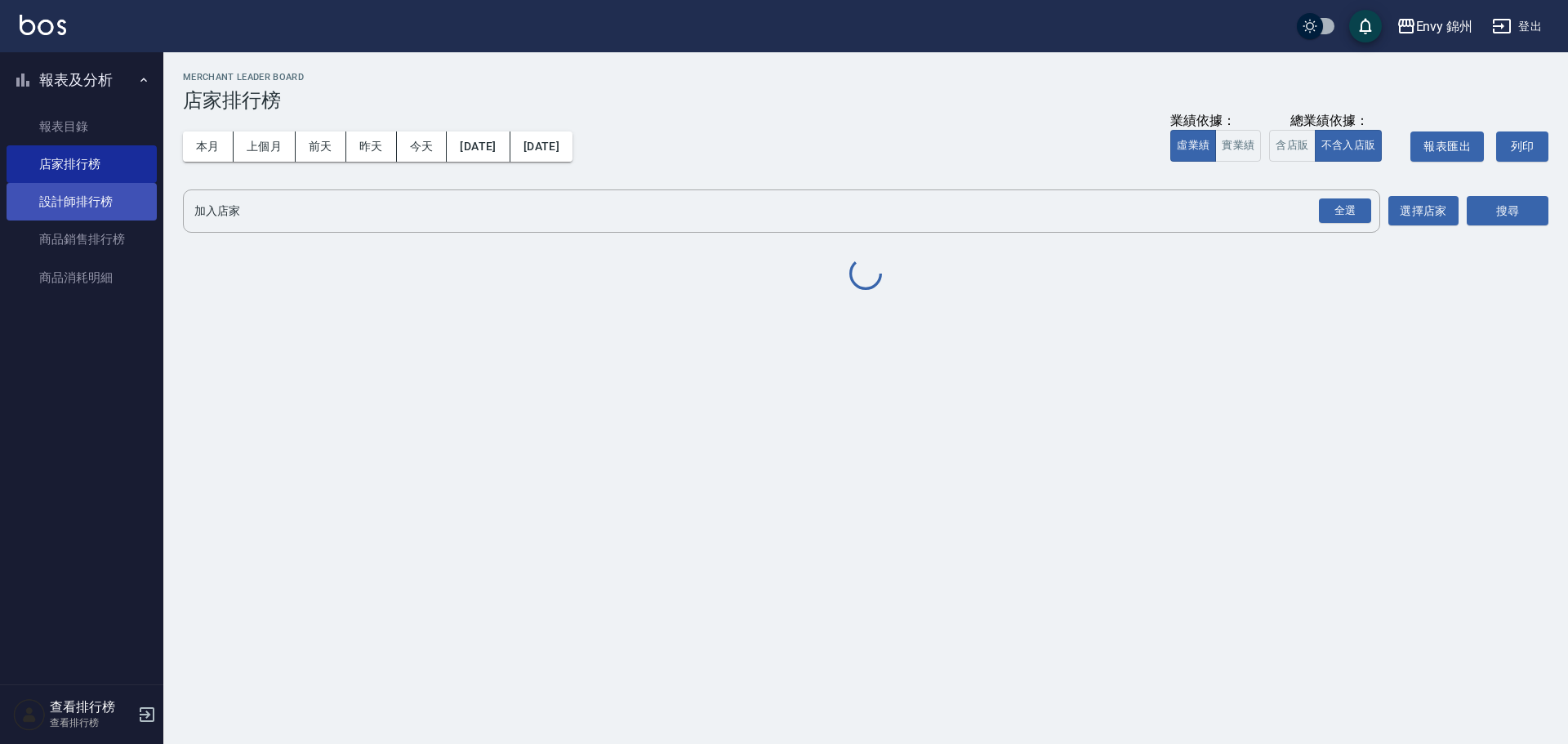
click at [98, 192] on link "設計師排行榜" at bounding box center [82, 202] width 151 height 38
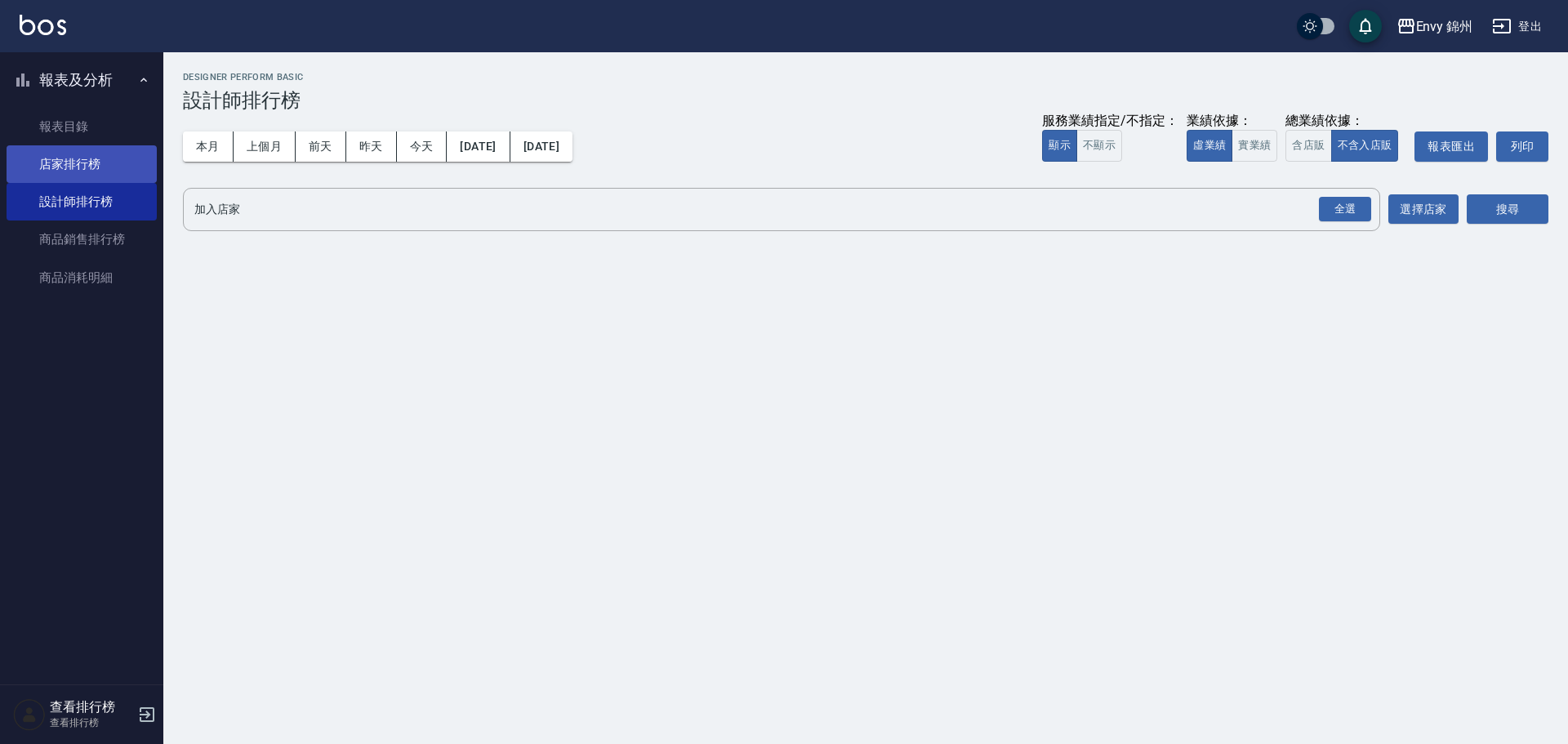
click at [98, 158] on link "店家排行榜" at bounding box center [82, 164] width 151 height 38
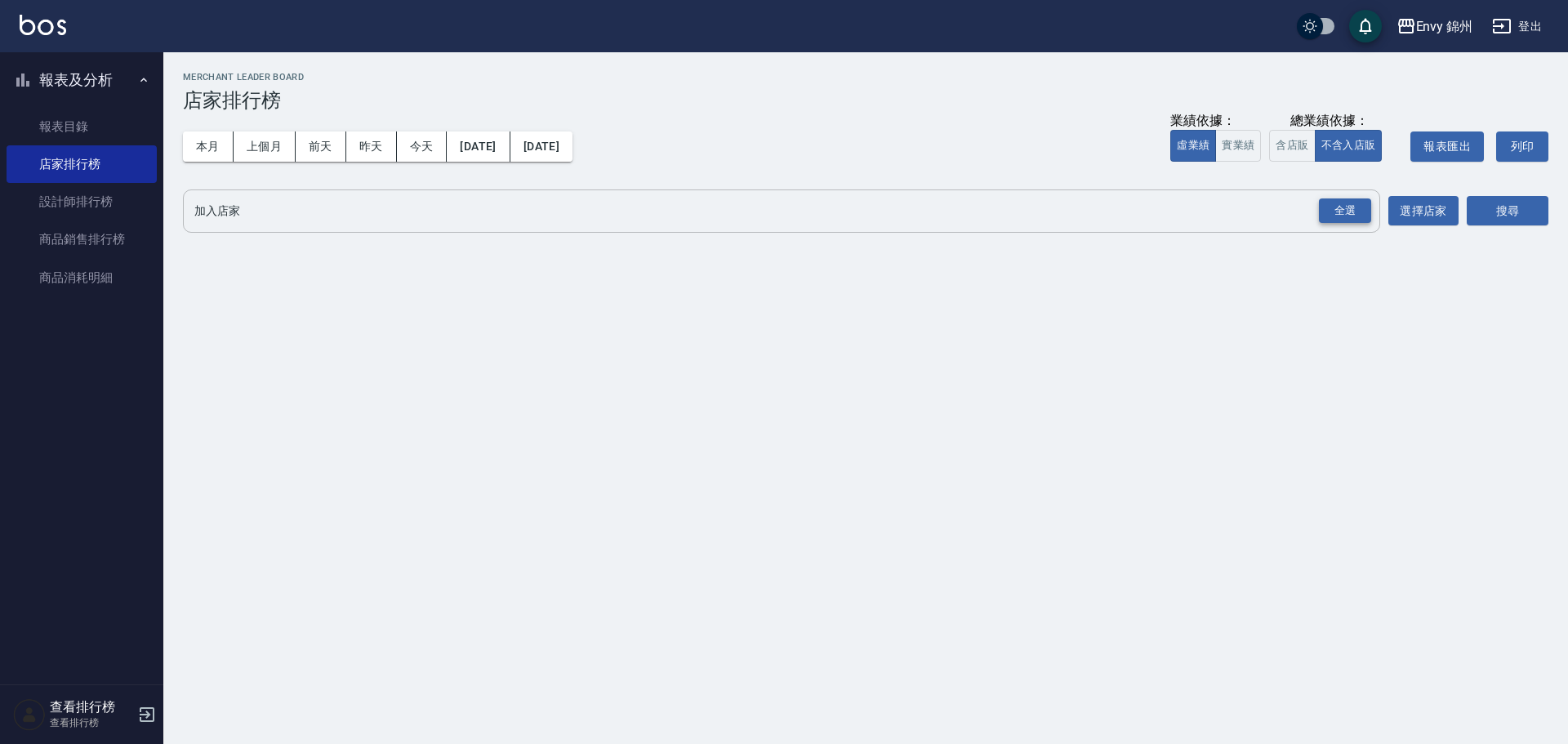
click at [1336, 210] on div "全選" at bounding box center [1344, 211] width 52 height 26
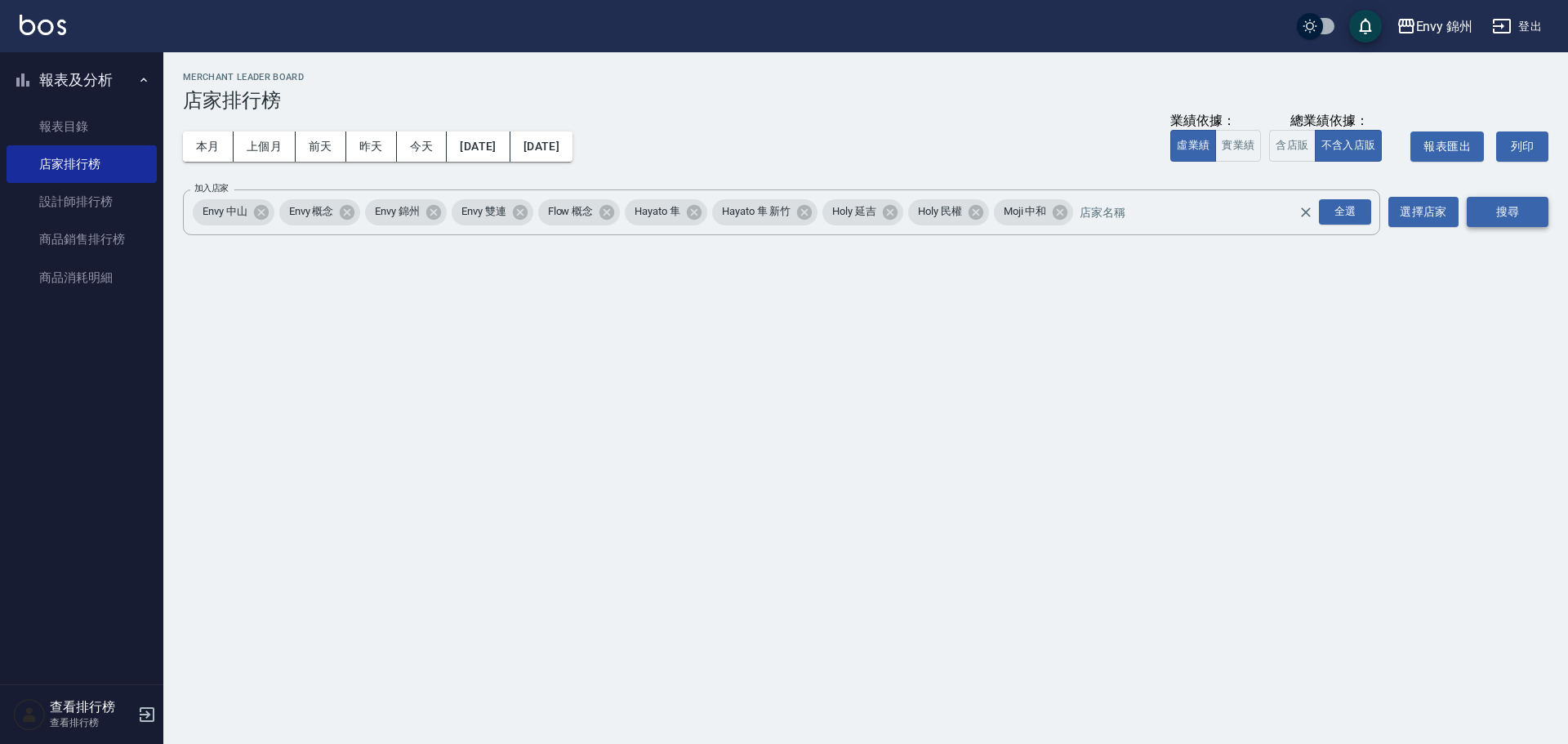
click at [1521, 212] on button "搜尋" at bounding box center [1507, 211] width 81 height 30
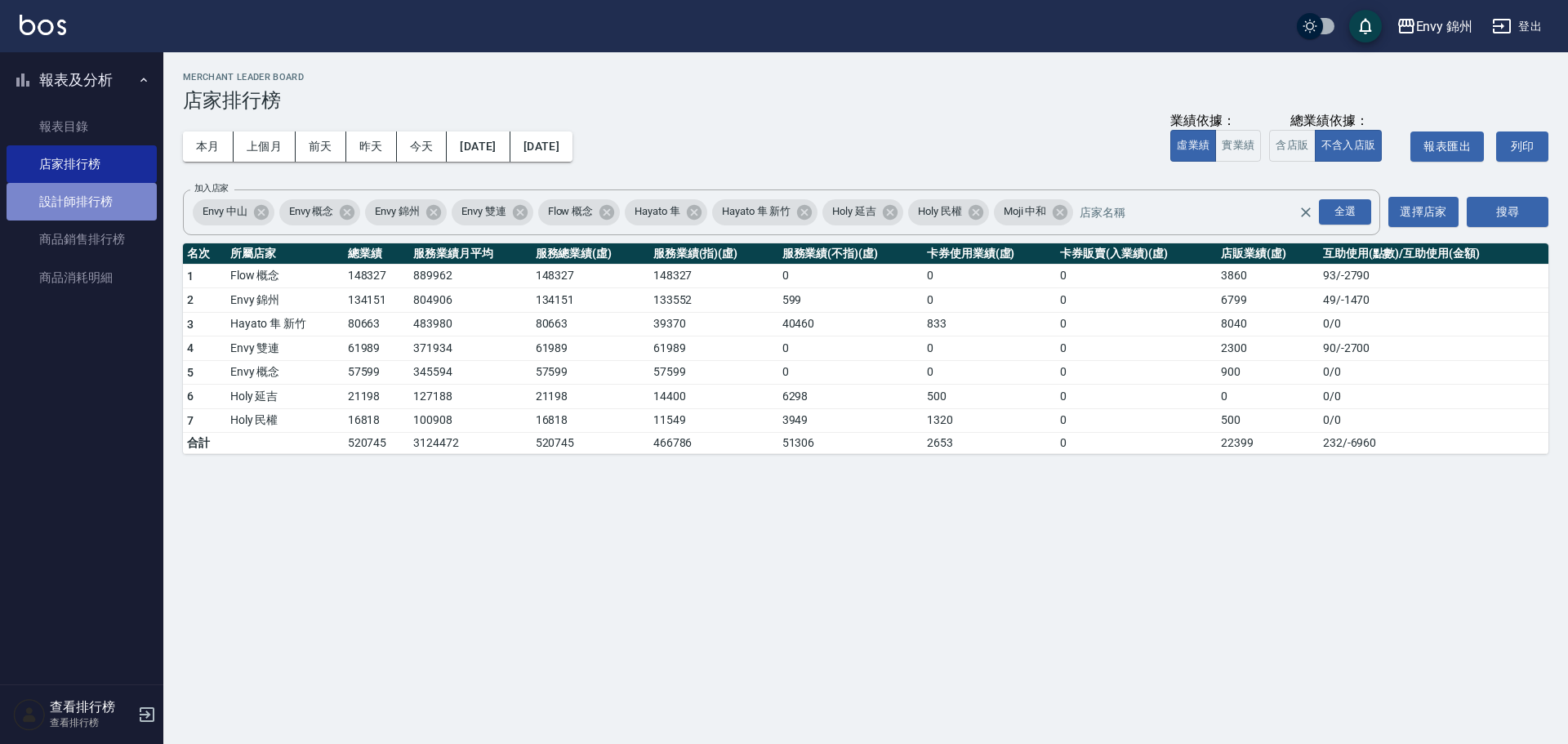
click at [67, 213] on link "設計師排行榜" at bounding box center [82, 202] width 151 height 38
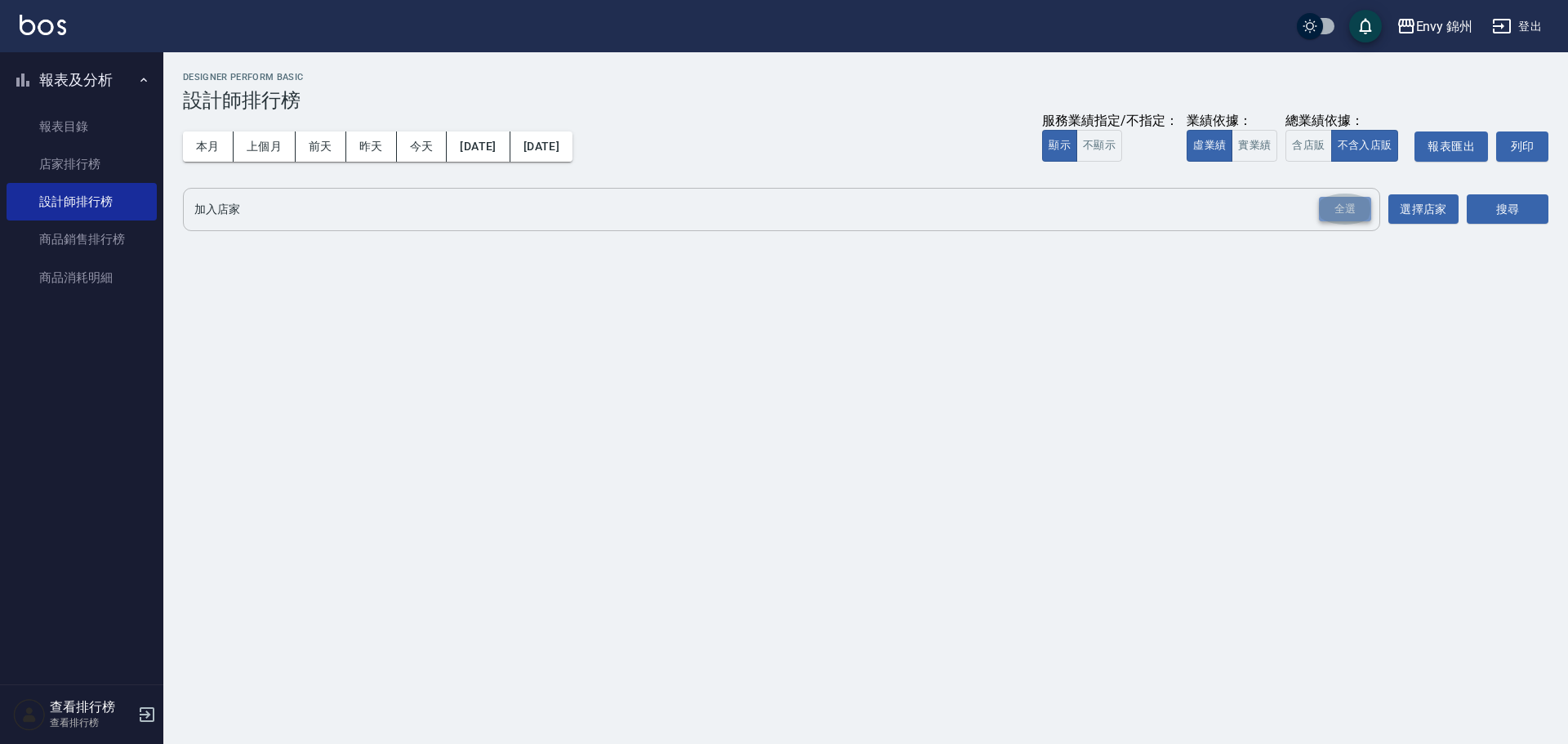
click at [1347, 211] on div "全選" at bounding box center [1344, 210] width 52 height 26
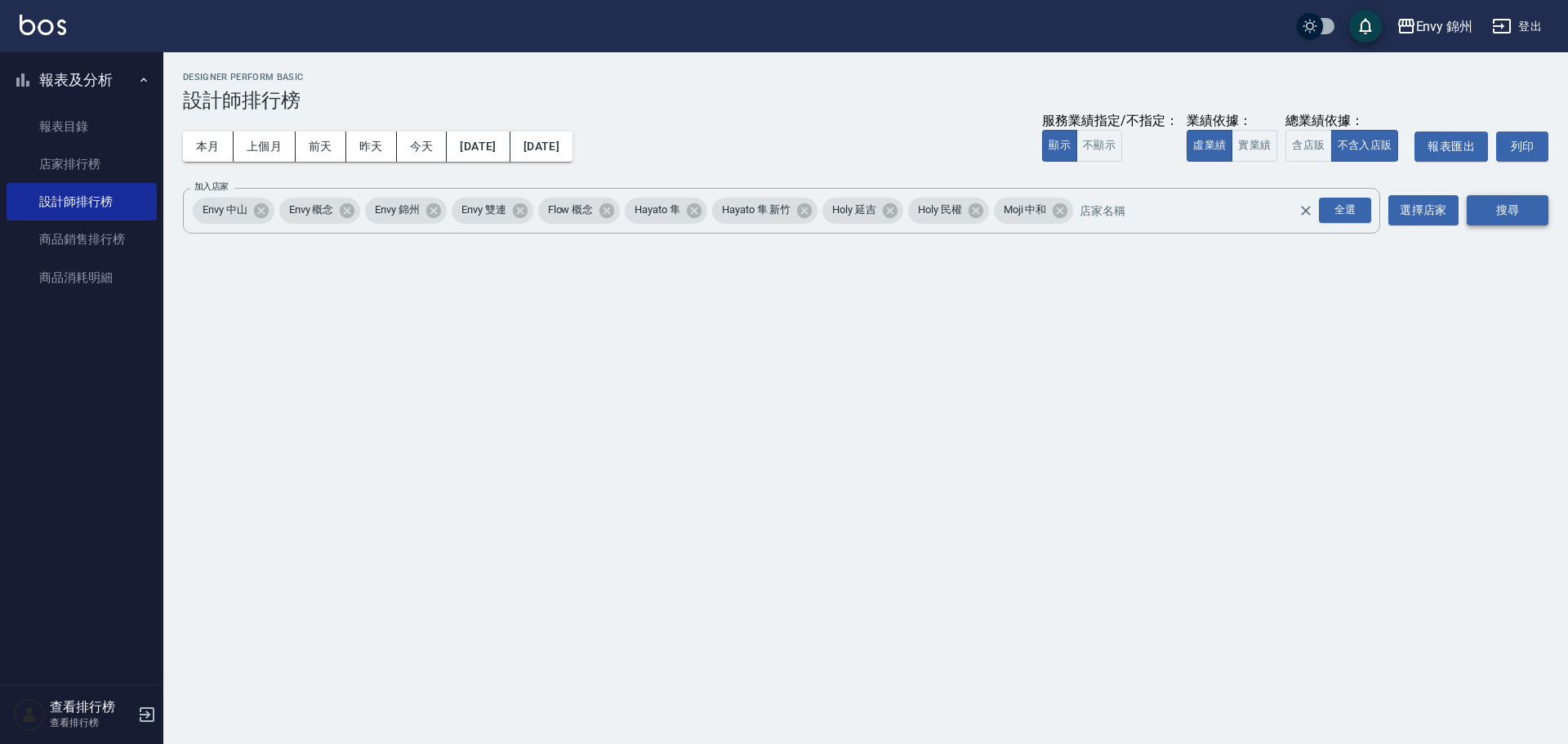
click at [1531, 212] on button "搜尋" at bounding box center [1507, 210] width 81 height 30
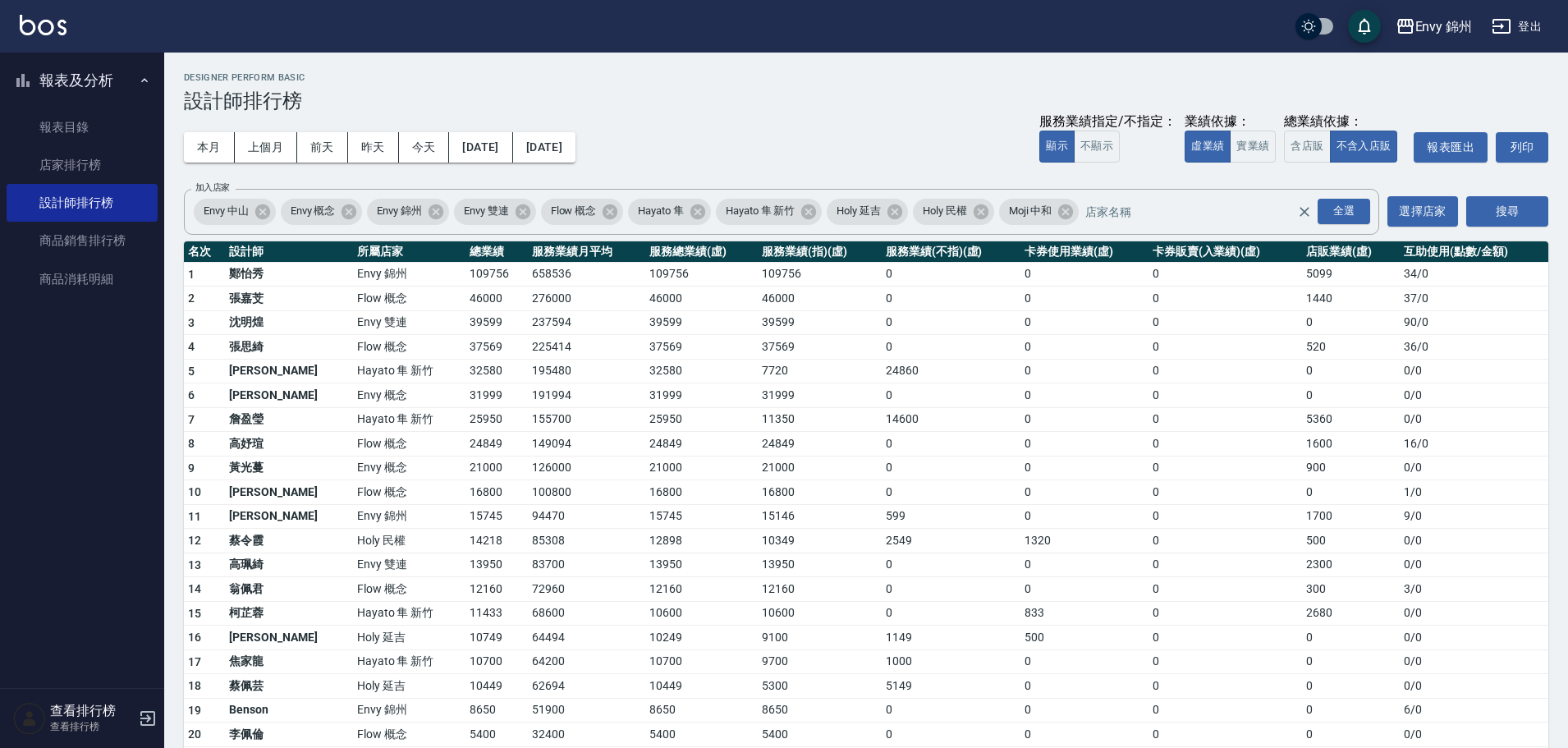
click at [1537, 30] on button "登出" at bounding box center [1516, 26] width 63 height 30
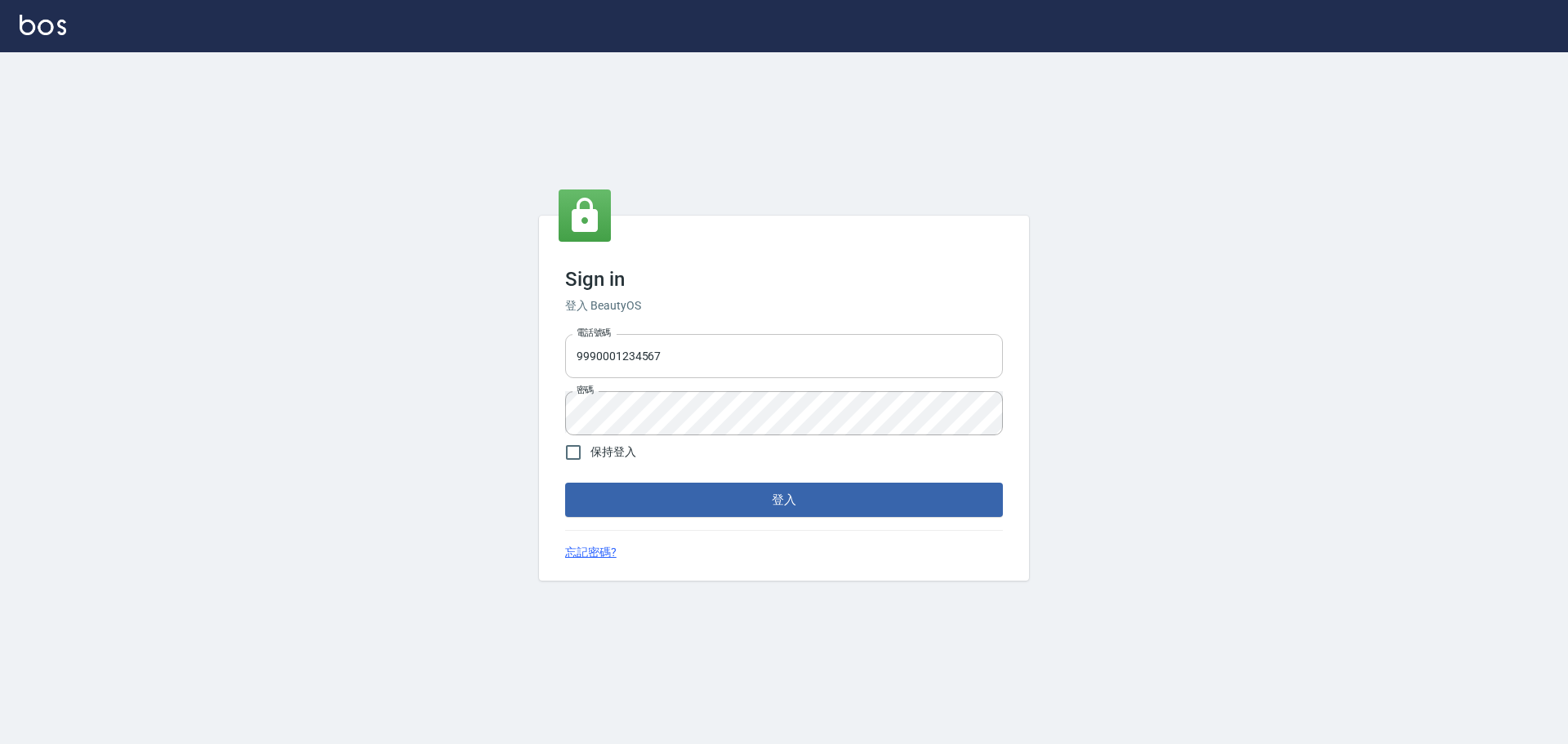
click at [807, 345] on input "9990001234567" at bounding box center [784, 356] width 438 height 45
type input "25153595"
click at [769, 493] on button "登入" at bounding box center [784, 500] width 438 height 34
